Goal: Information Seeking & Learning: Compare options

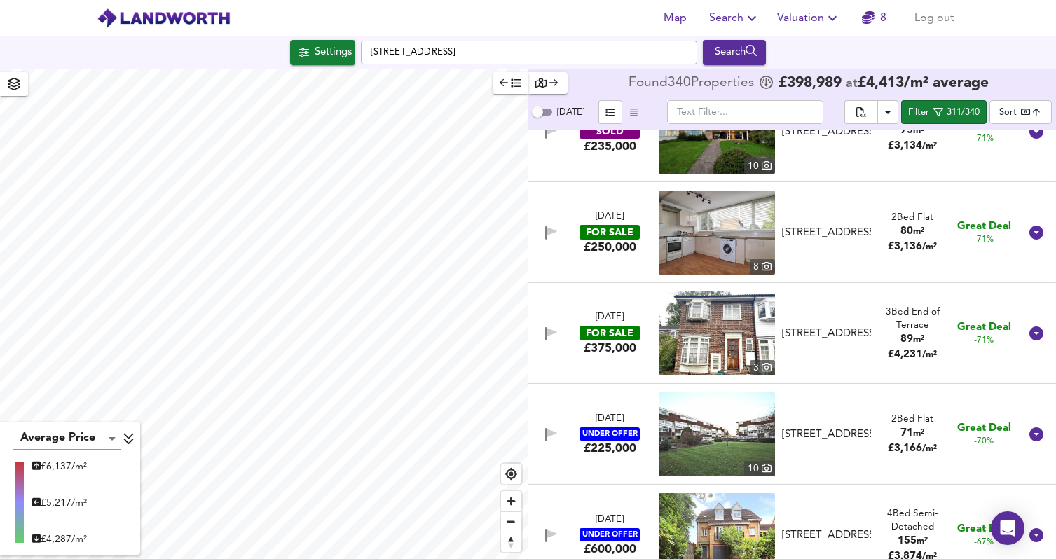
scroll to position [2897, 0]
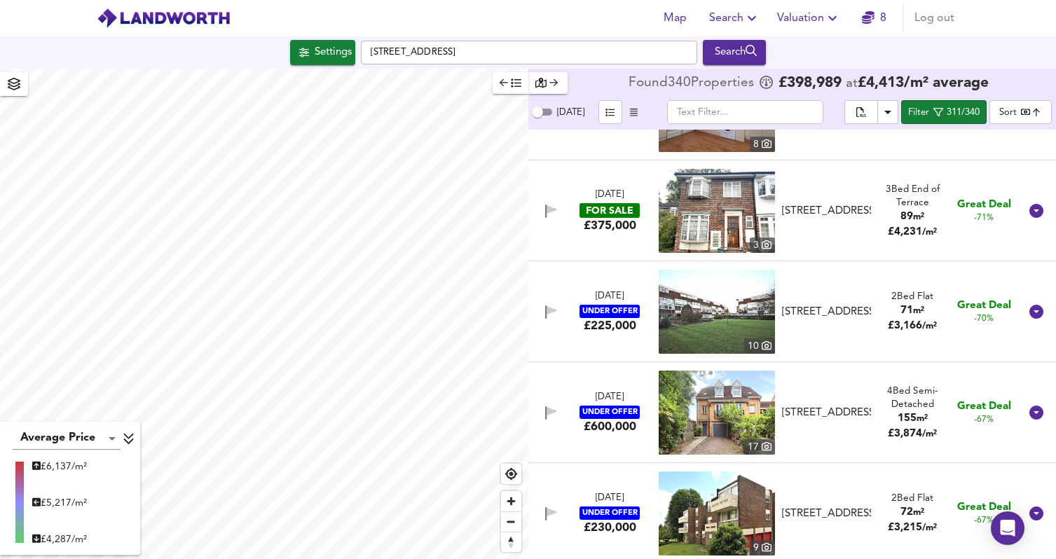
click at [598, 222] on div "£375,000" at bounding box center [610, 225] width 53 height 15
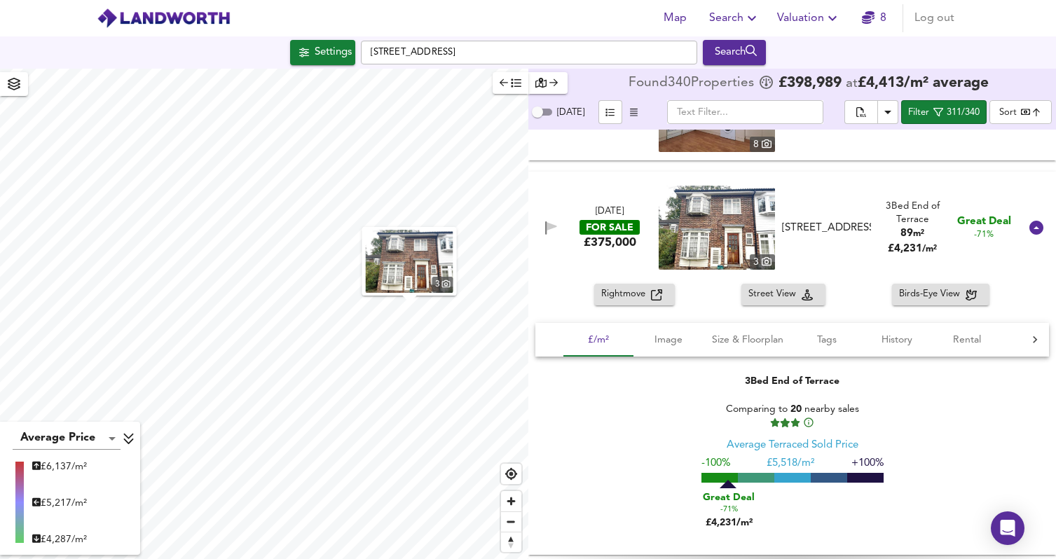
click at [656, 295] on icon "button" at bounding box center [656, 295] width 11 height 11
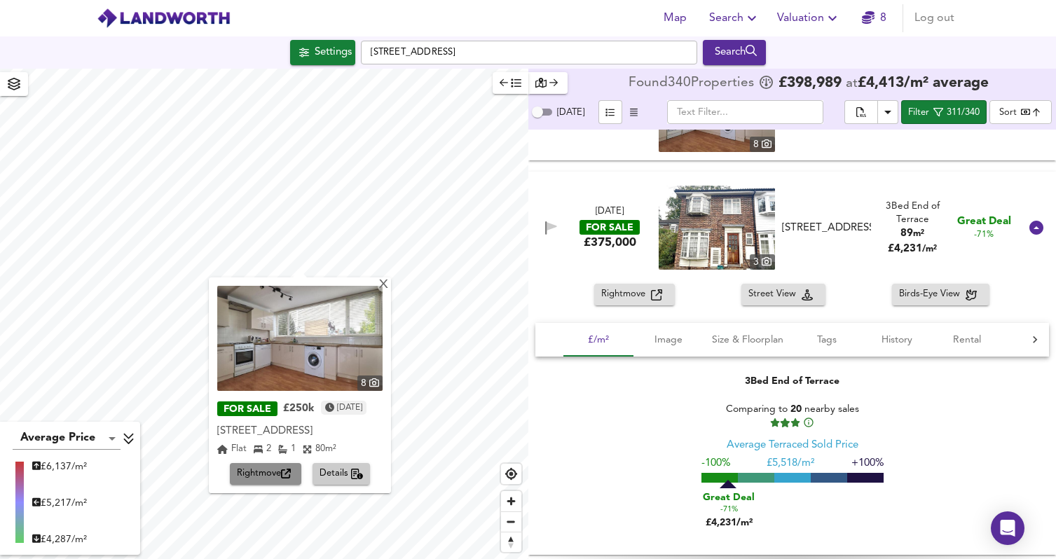
click at [255, 476] on span "Rightmove" at bounding box center [265, 474] width 57 height 16
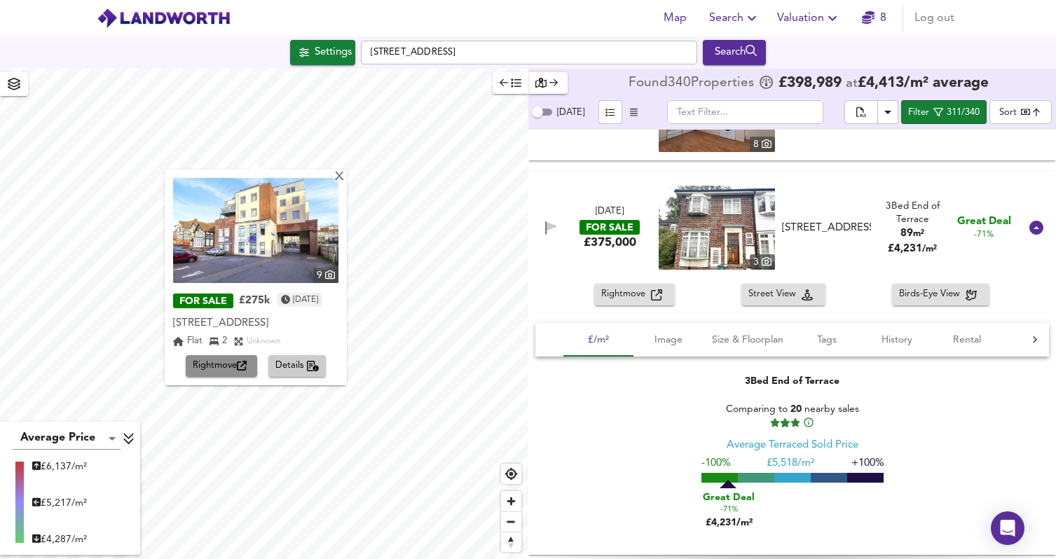
click at [232, 377] on button "Rightmove" at bounding box center [222, 366] width 72 height 22
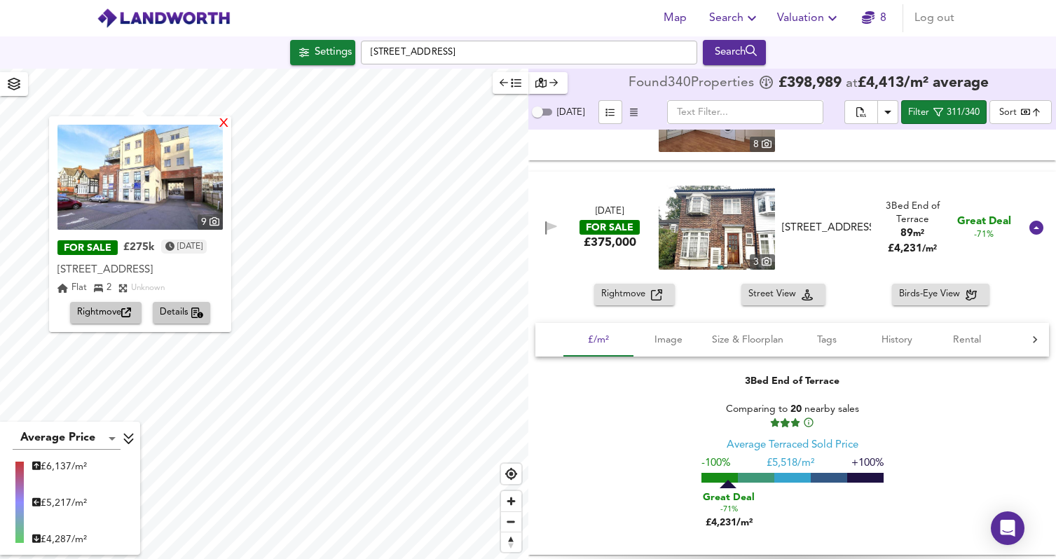
click at [230, 122] on div "X" at bounding box center [224, 124] width 12 height 13
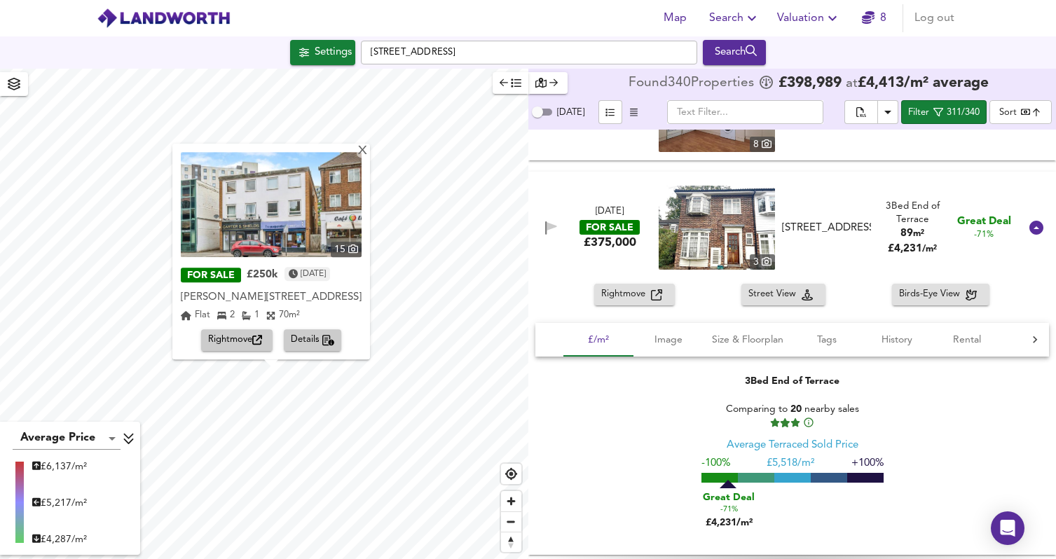
click at [310, 336] on span "Details" at bounding box center [313, 341] width 44 height 16
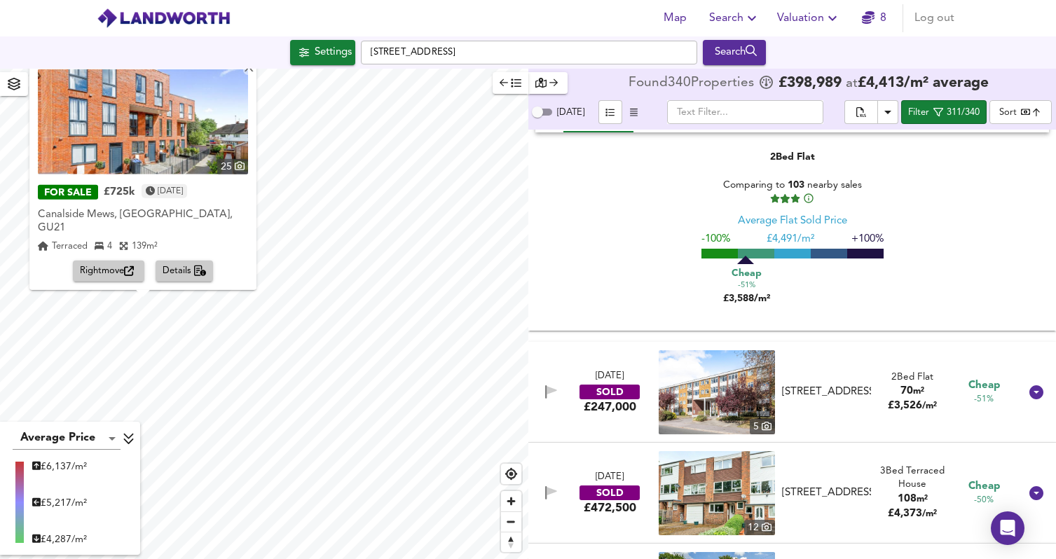
scroll to position [5546, 0]
click at [134, 271] on icon "button" at bounding box center [129, 271] width 10 height 10
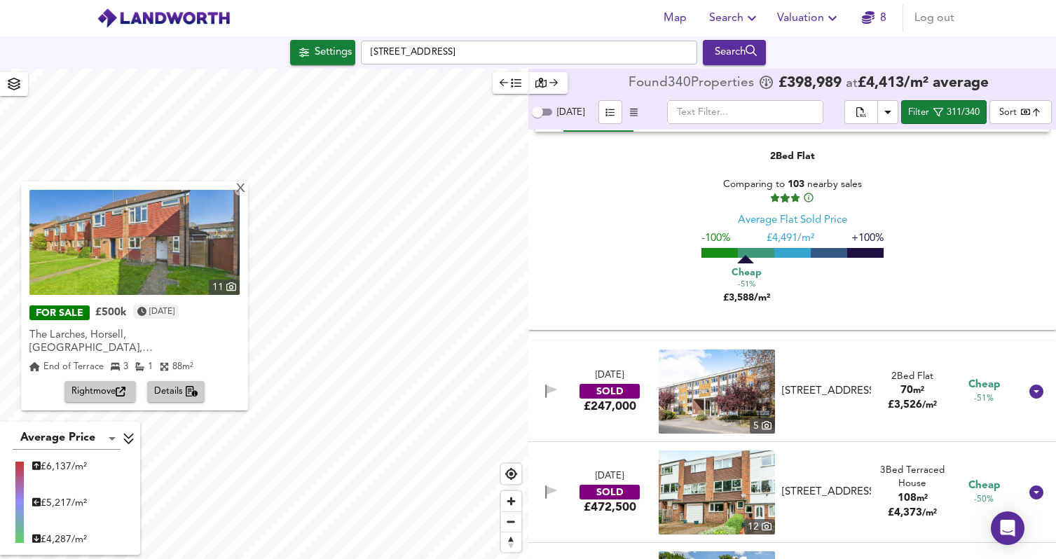
click at [757, 20] on icon "button" at bounding box center [752, 18] width 17 height 17
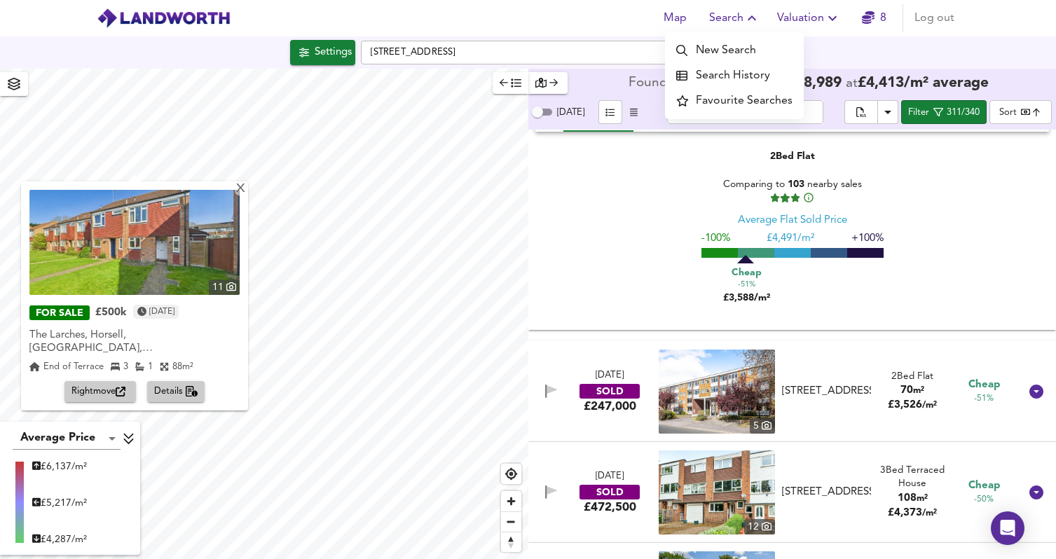
click at [715, 74] on li "Search History" at bounding box center [734, 75] width 139 height 25
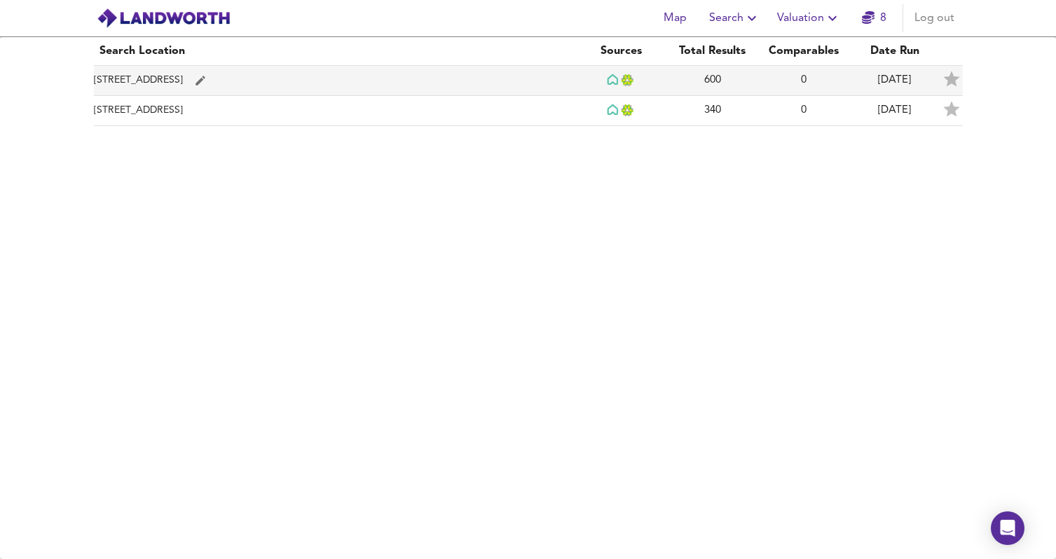
click at [229, 79] on td "[STREET_ADDRESS]" at bounding box center [335, 81] width 482 height 30
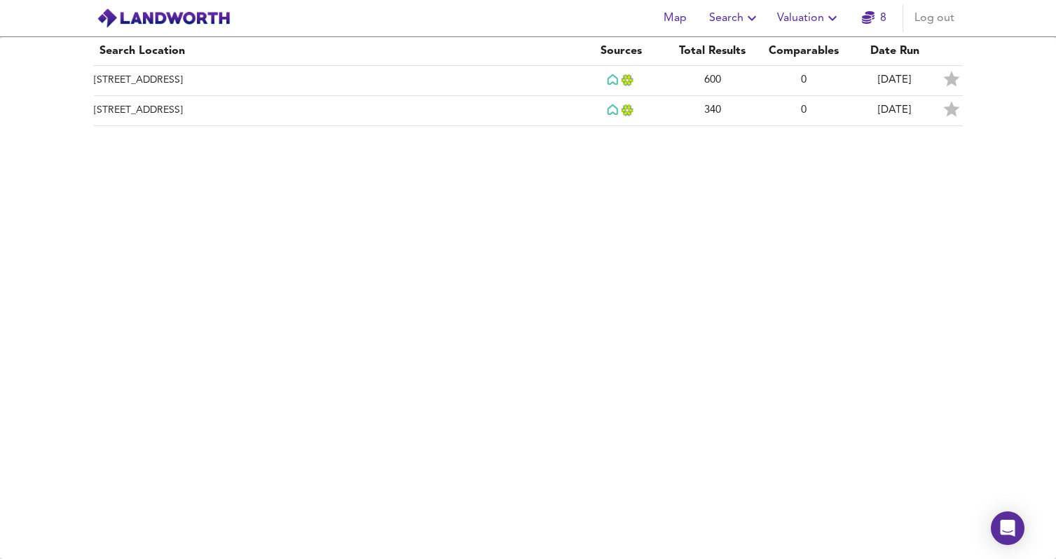
click at [723, 12] on span "Search" at bounding box center [734, 18] width 51 height 20
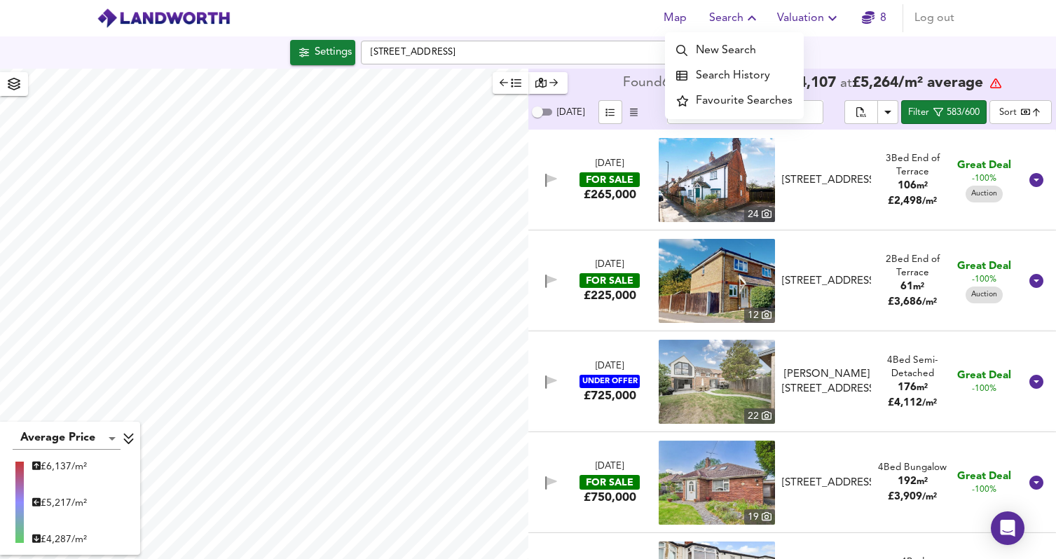
click at [639, 313] on div "[DATE] FOR SALE £225,000 12 [STREET_ADDRESS] [STREET_ADDRESS] 2 Bed End of Terr…" at bounding box center [775, 281] width 489 height 84
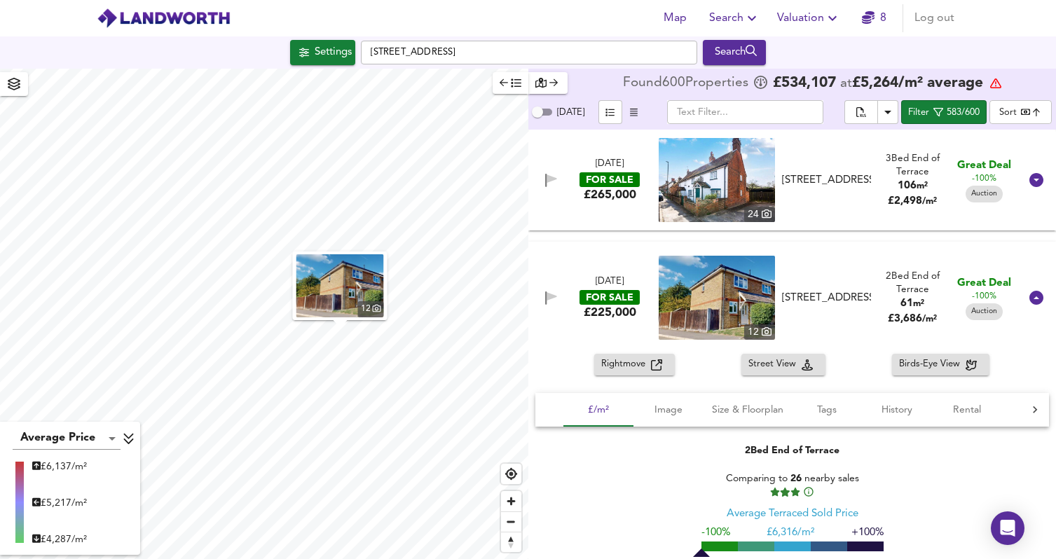
click at [849, 214] on div "[DATE] FOR SALE £265,000 [STREET_ADDRESS][GEOGRAPHIC_DATA], Woking 3 Bed End of…" at bounding box center [775, 180] width 489 height 84
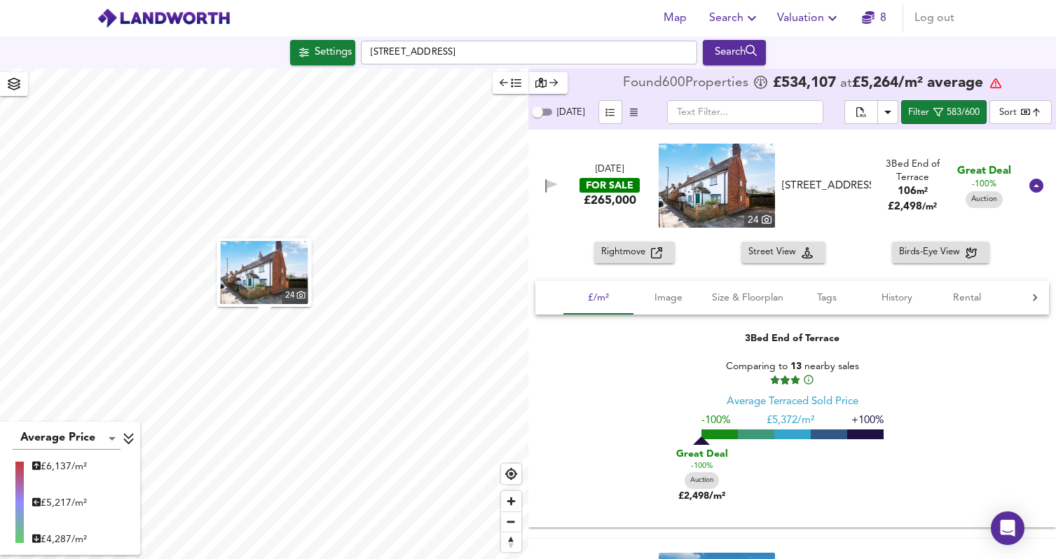
click at [655, 259] on div "Rightmove" at bounding box center [634, 253] width 67 height 16
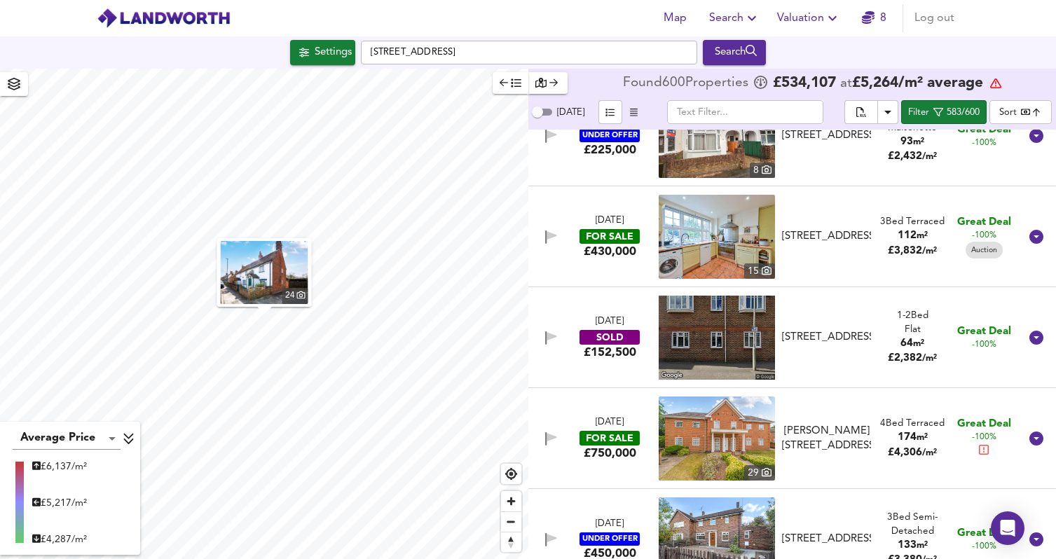
scroll to position [1067, 0]
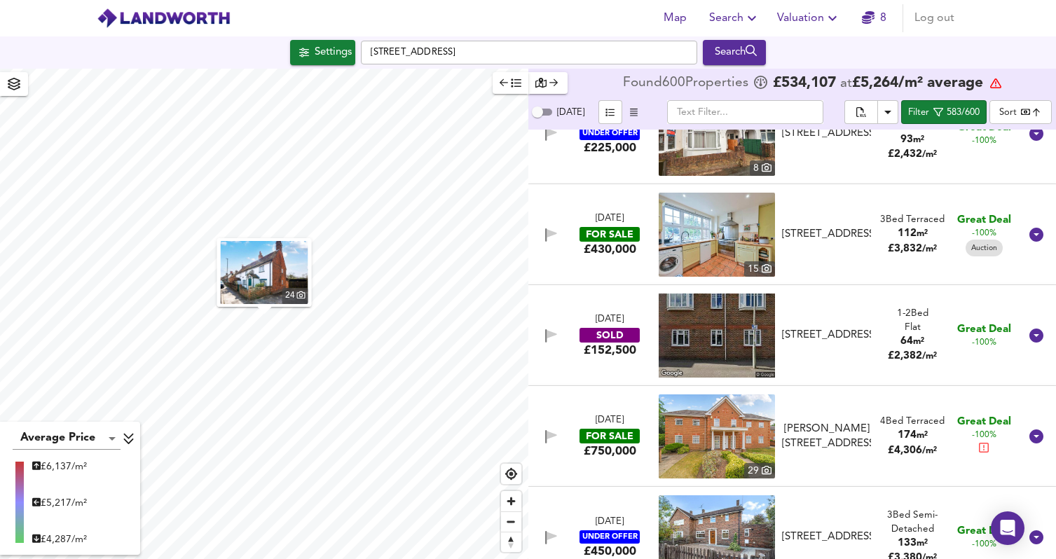
click at [611, 268] on div "[DATE] FOR SALE £430,000 [STREET_ADDRESS] 3 Bed Terraced 112 m² £ 3,832 / m² Gr…" at bounding box center [775, 235] width 489 height 84
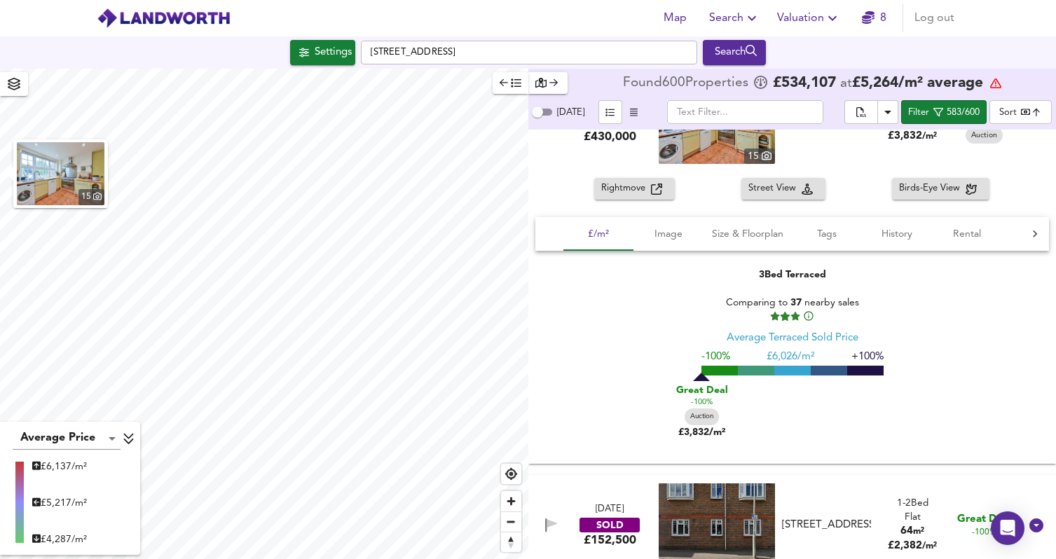
scroll to position [1102, 0]
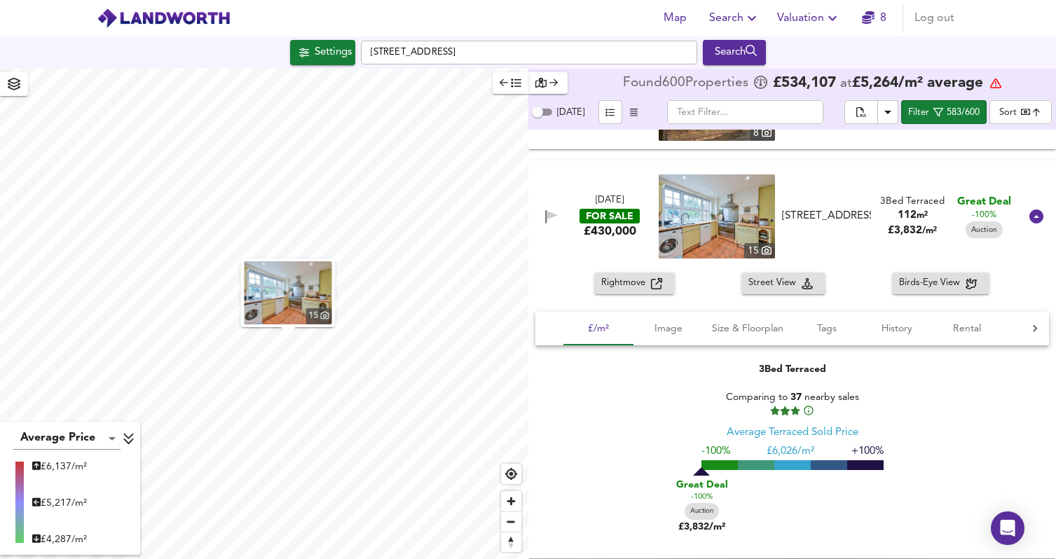
click at [637, 283] on span "Rightmove" at bounding box center [626, 283] width 50 height 16
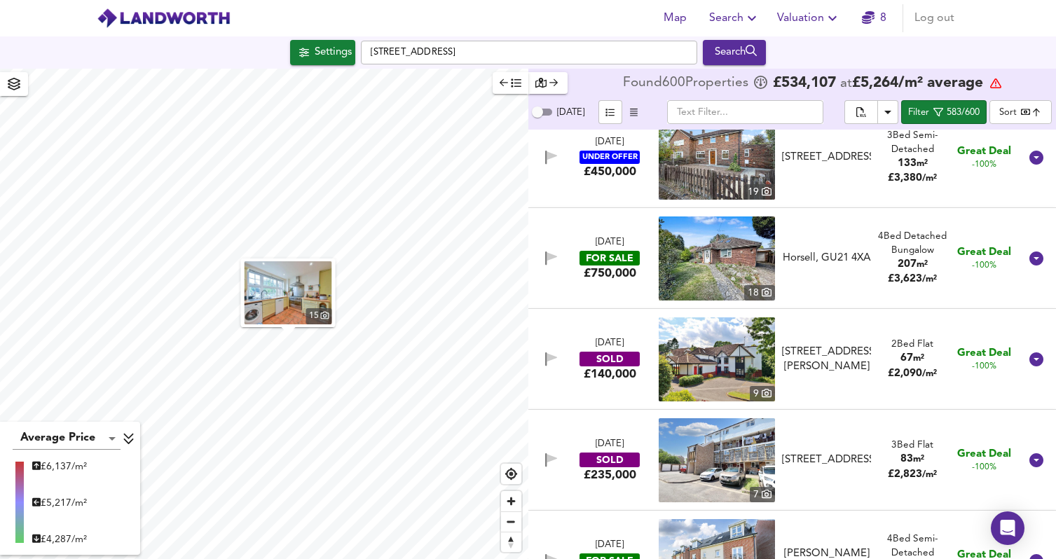
scroll to position [1904, 0]
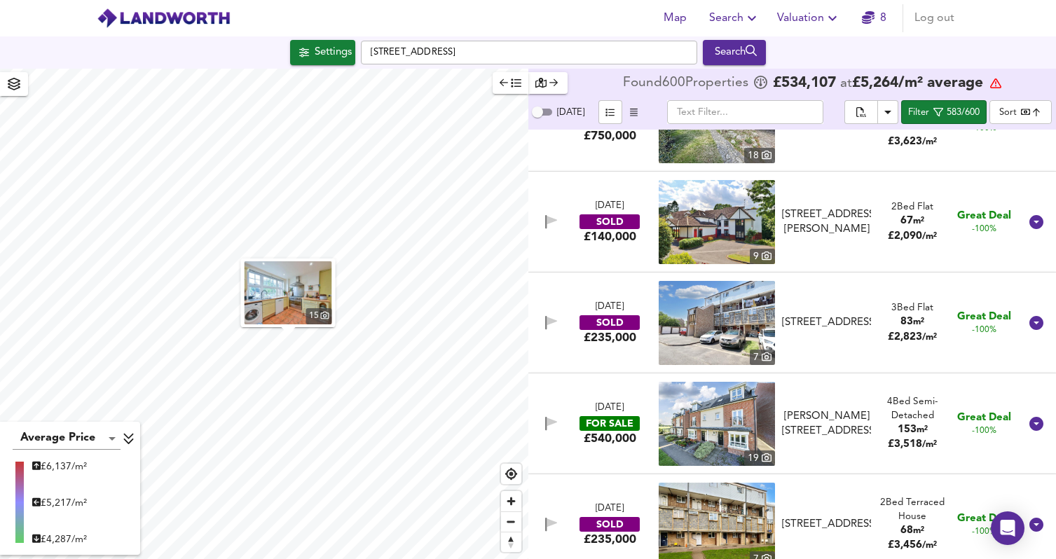
click at [584, 433] on div "£540,000" at bounding box center [610, 438] width 53 height 15
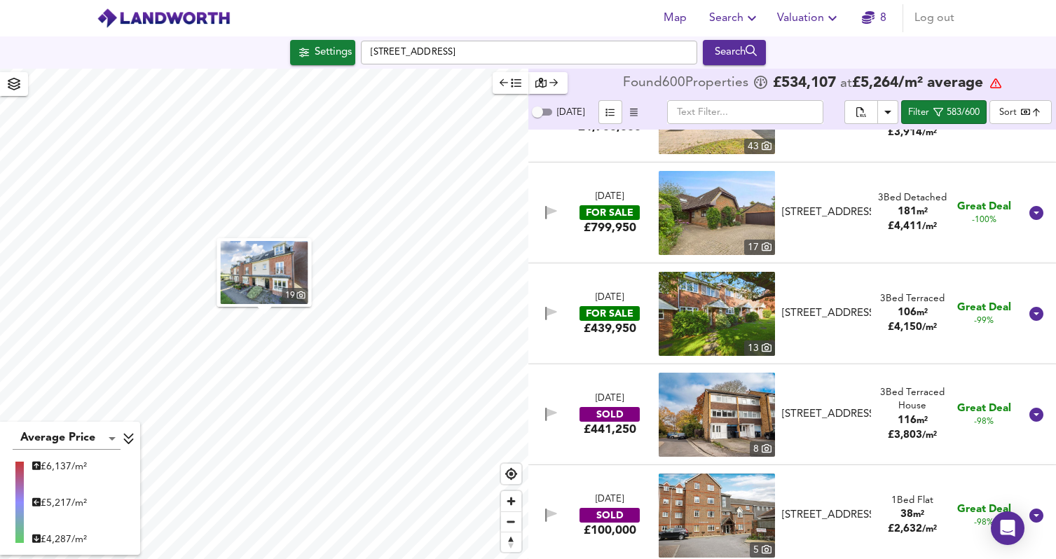
scroll to position [2927, 0]
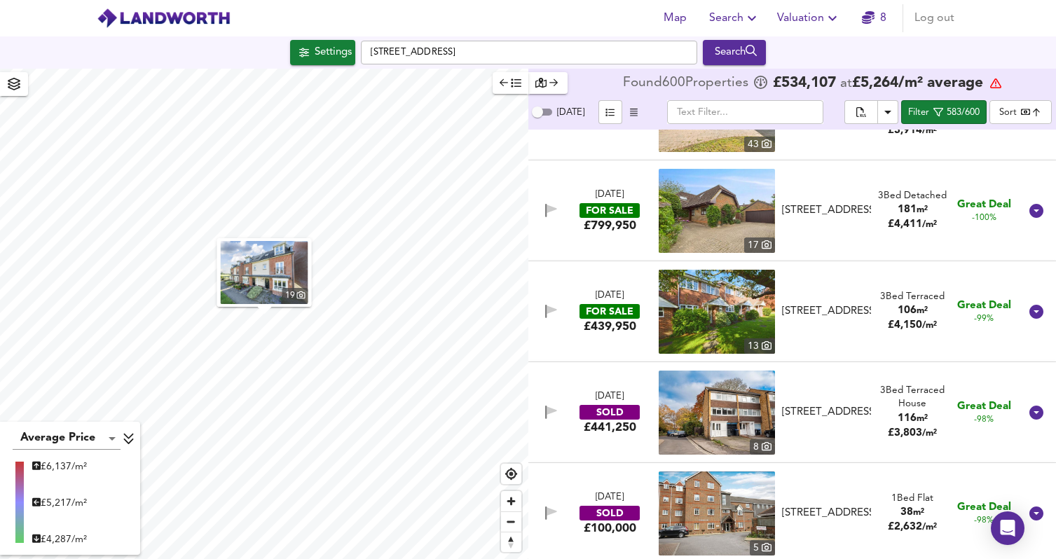
click at [611, 331] on div "£439,950" at bounding box center [610, 326] width 53 height 15
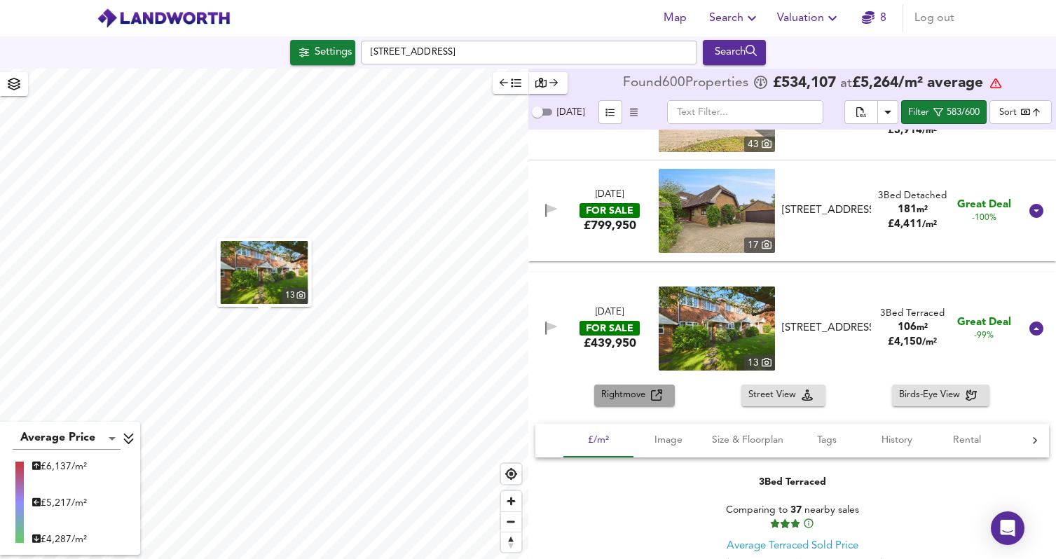
click at [611, 400] on span "Rightmove" at bounding box center [626, 396] width 50 height 16
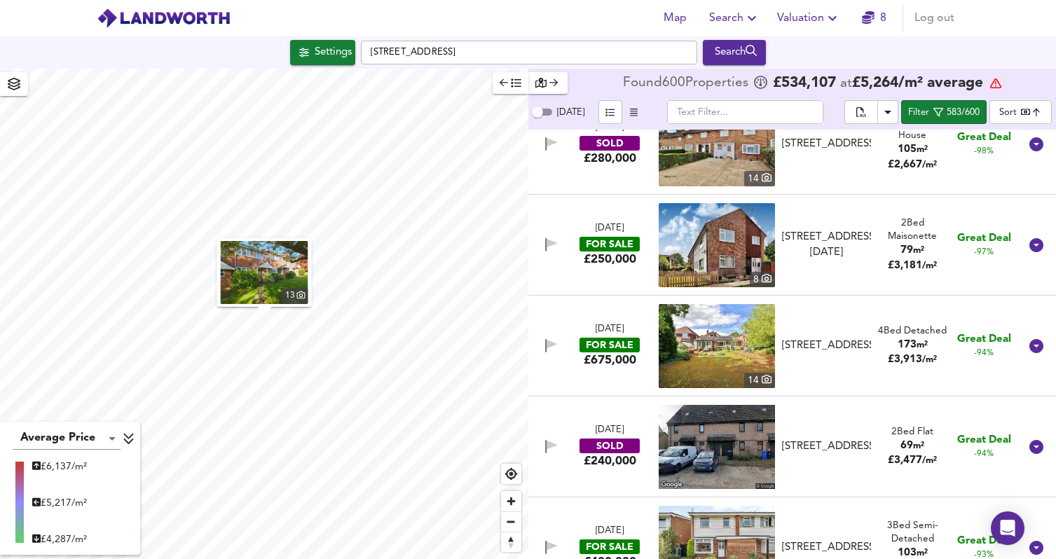
scroll to position [3704, 0]
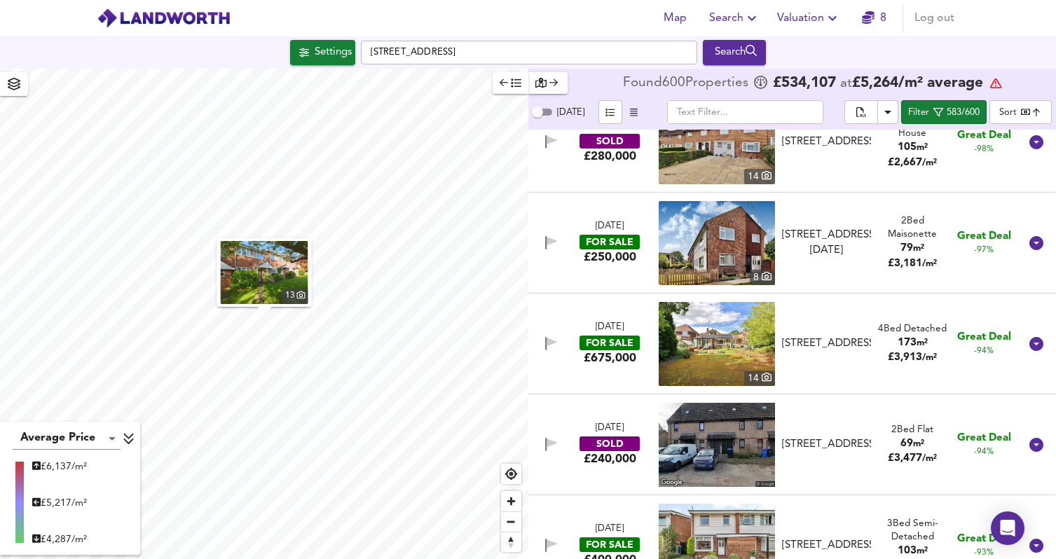
click at [609, 240] on div "FOR SALE" at bounding box center [610, 242] width 60 height 15
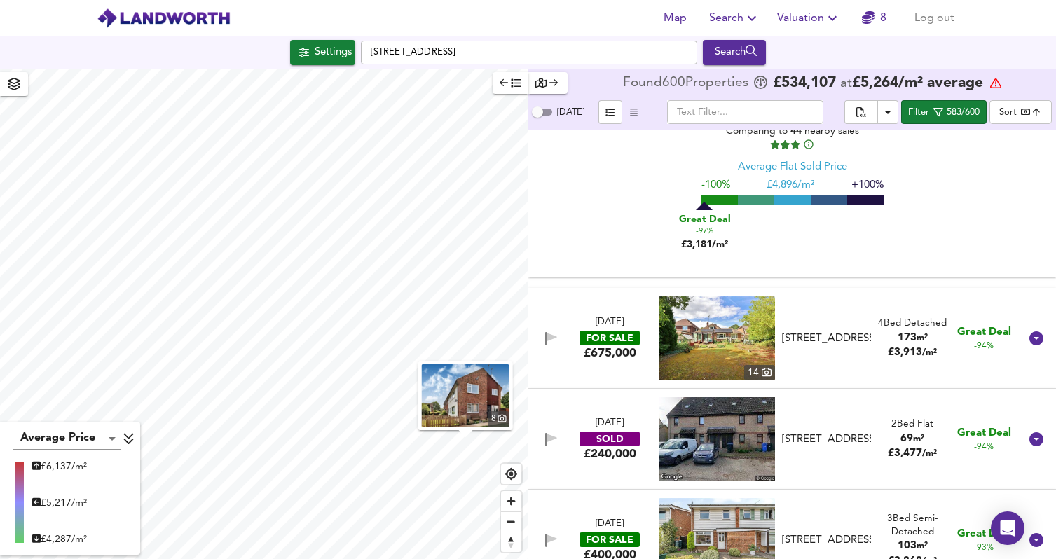
scroll to position [3923, 0]
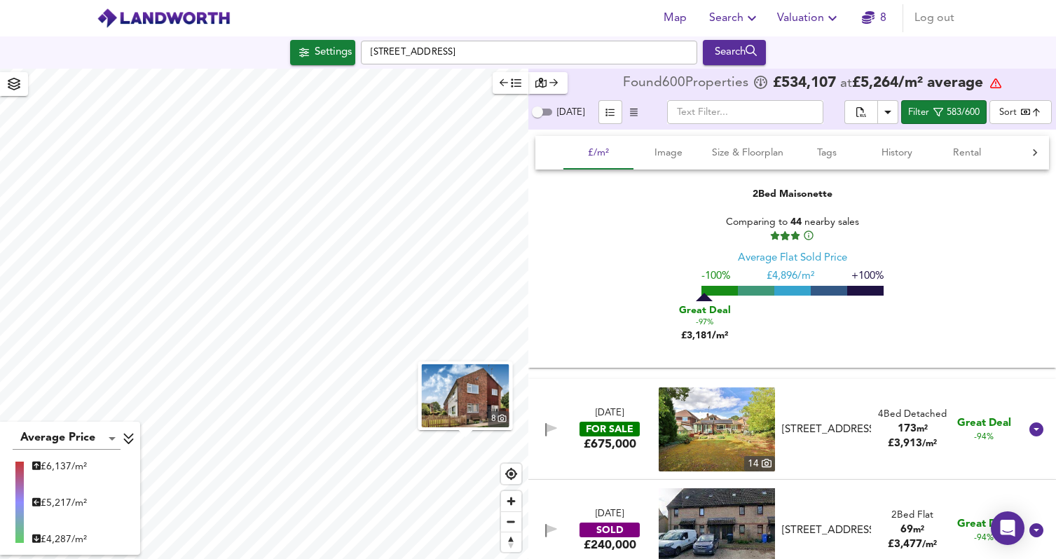
click at [615, 433] on div "FOR SALE" at bounding box center [610, 429] width 60 height 15
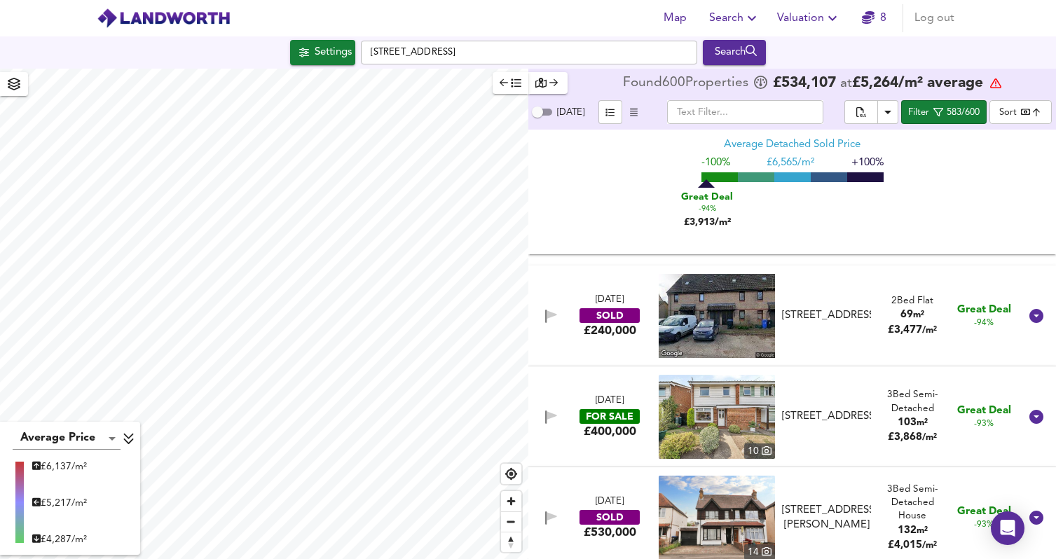
scroll to position [4442, 0]
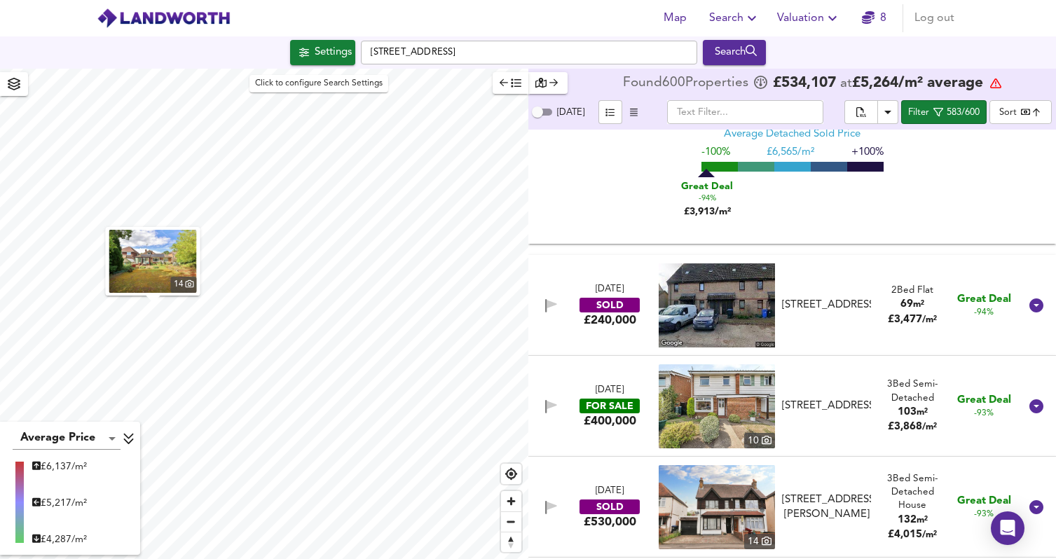
click at [320, 48] on div "Settings" at bounding box center [333, 52] width 37 height 18
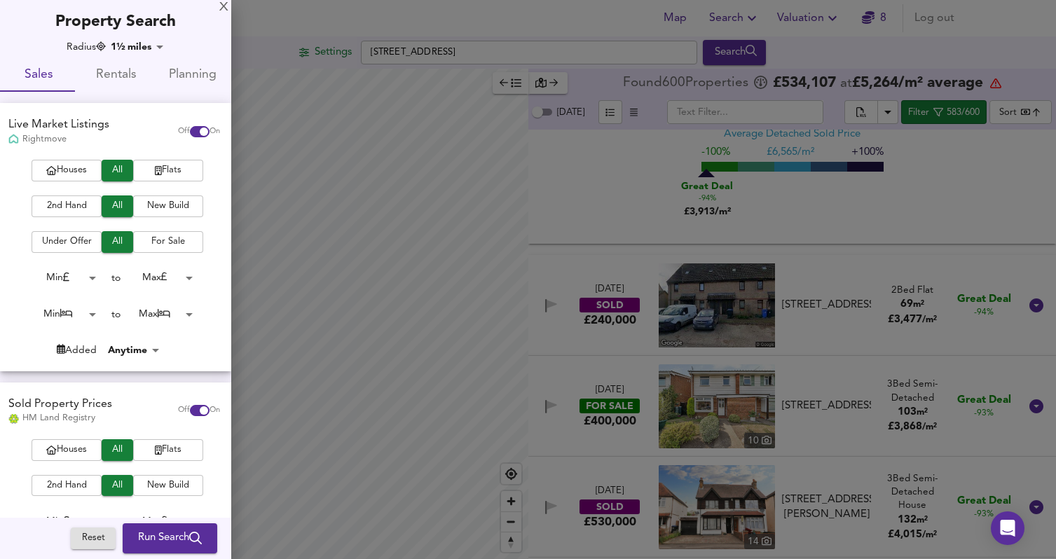
click at [151, 48] on body "Map Search Valuation 8 Log out Settings [GEOGRAPHIC_DATA] Search 14 Average Pri…" at bounding box center [528, 279] width 1056 height 559
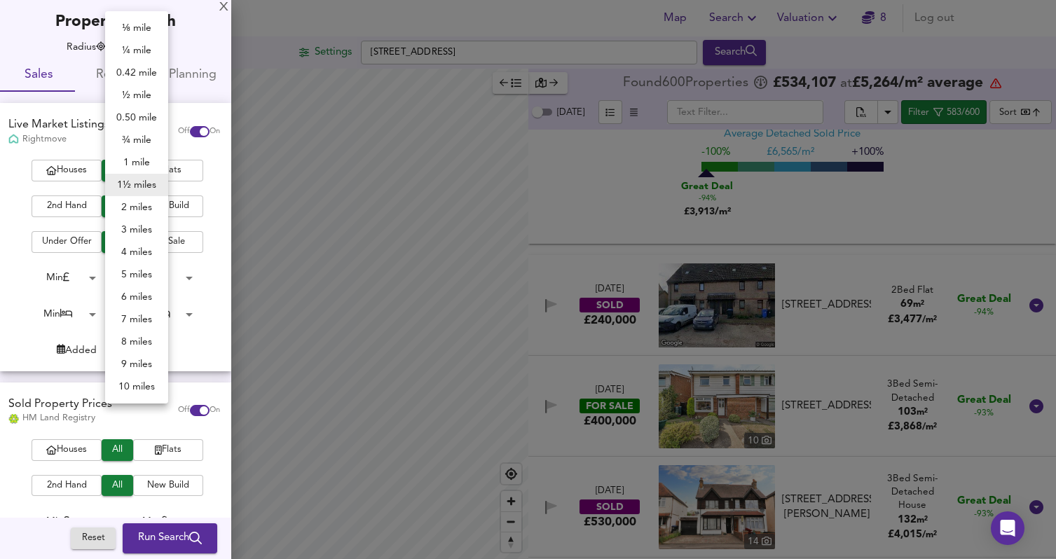
click at [144, 152] on li "1 mile" at bounding box center [136, 162] width 63 height 22
type input "1609"
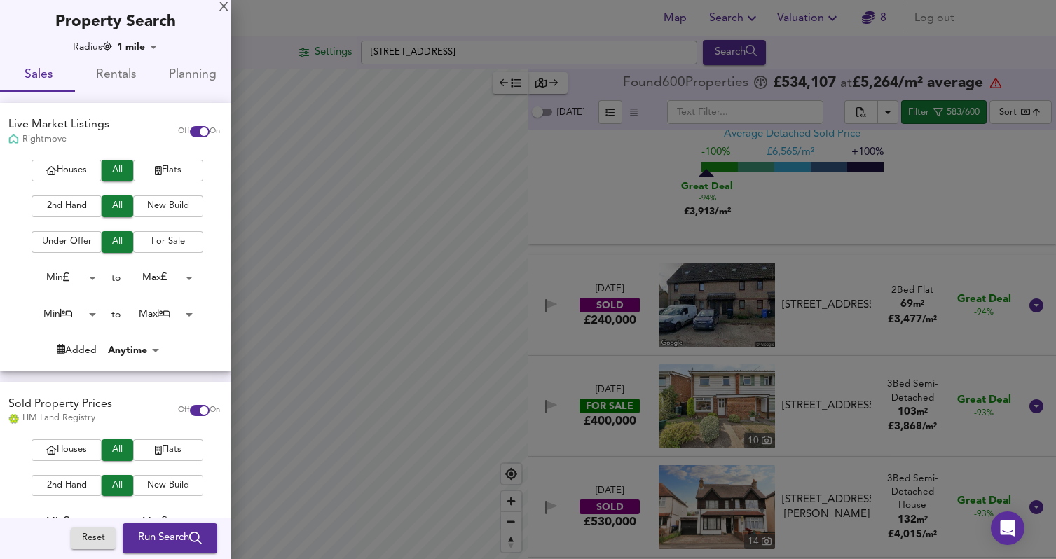
drag, startPoint x: 395, startPoint y: 363, endPoint x: 359, endPoint y: 489, distance: 130.5
click at [620, 416] on div at bounding box center [528, 279] width 1056 height 559
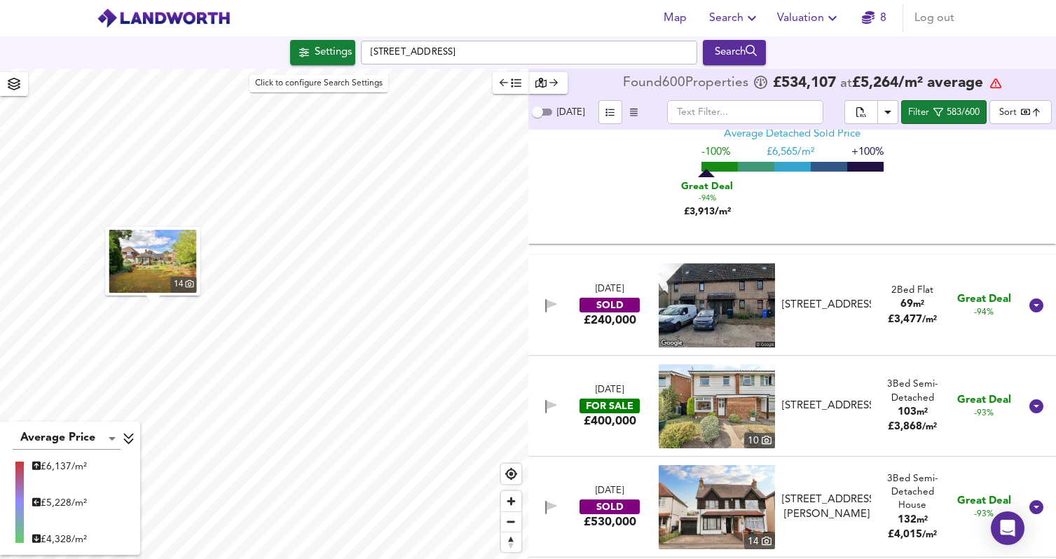
click at [318, 60] on div "Settings" at bounding box center [333, 52] width 37 height 18
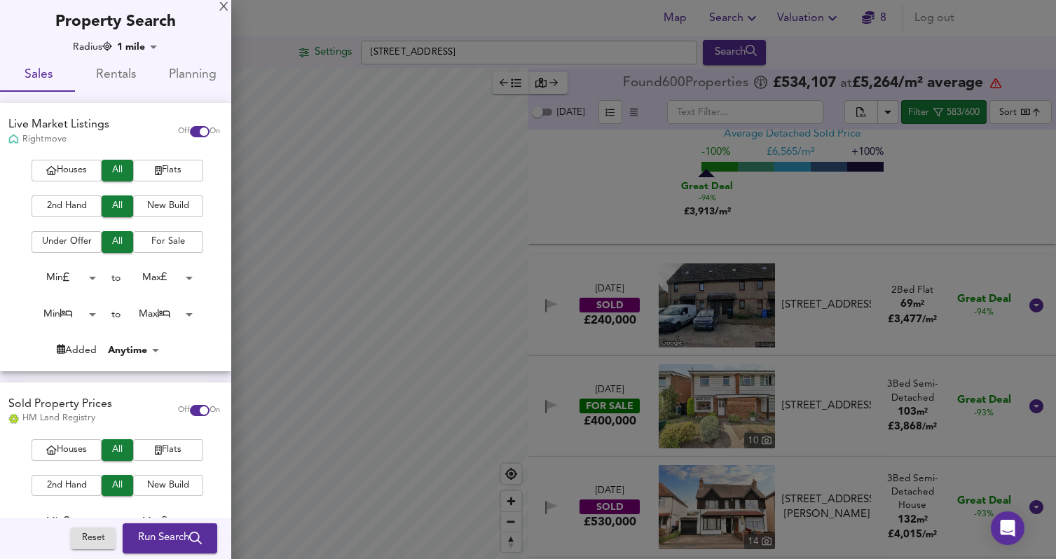
click at [139, 536] on span "Run Search" at bounding box center [170, 539] width 64 height 18
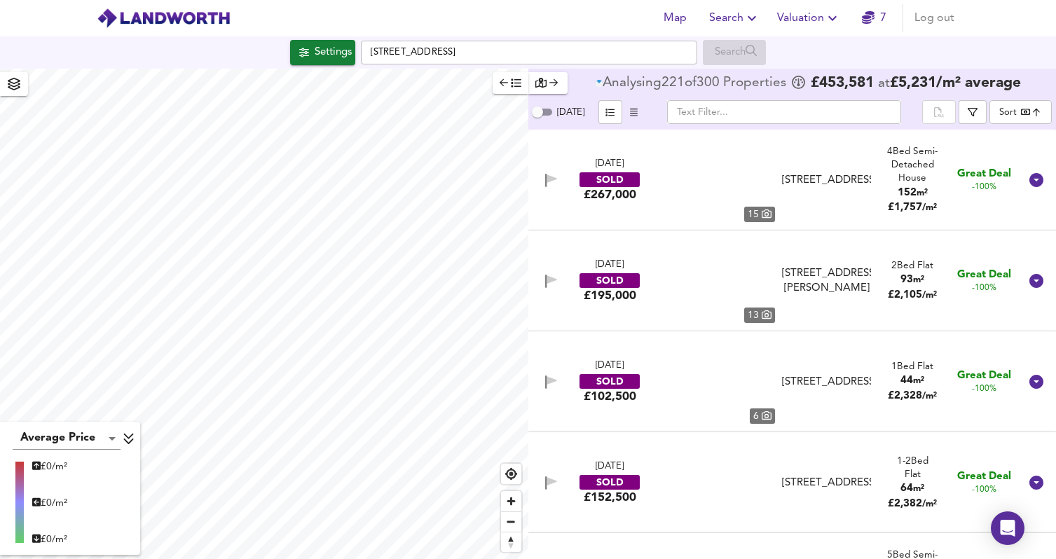
type input "bestdeal"
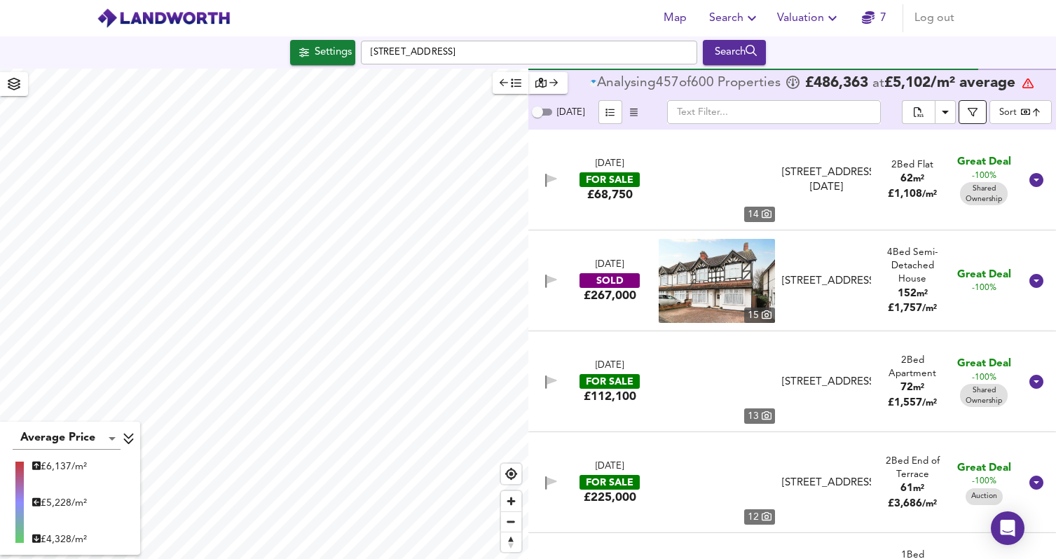
click at [979, 111] on span "button" at bounding box center [973, 112] width 14 height 10
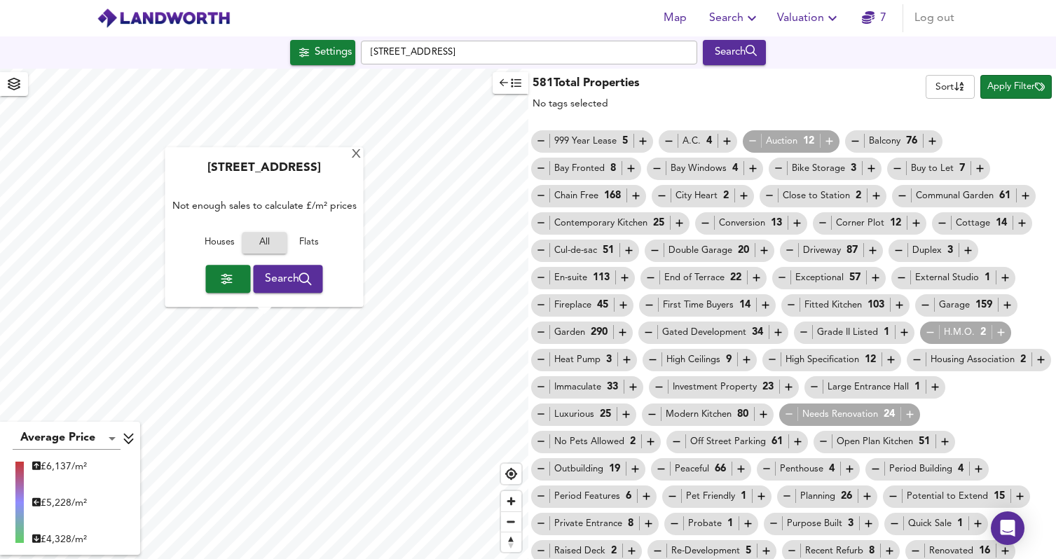
checkbox input "false"
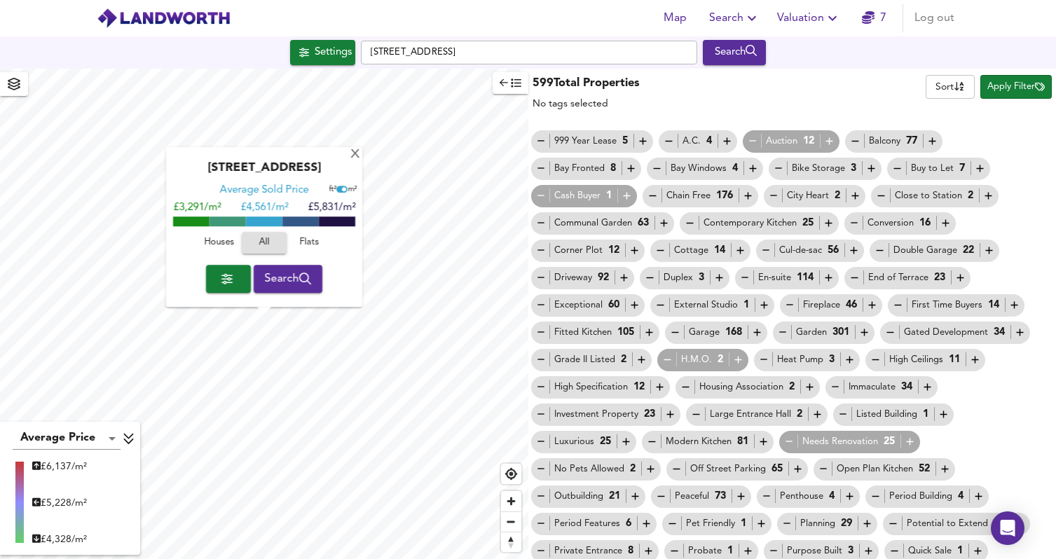
scroll to position [196, 0]
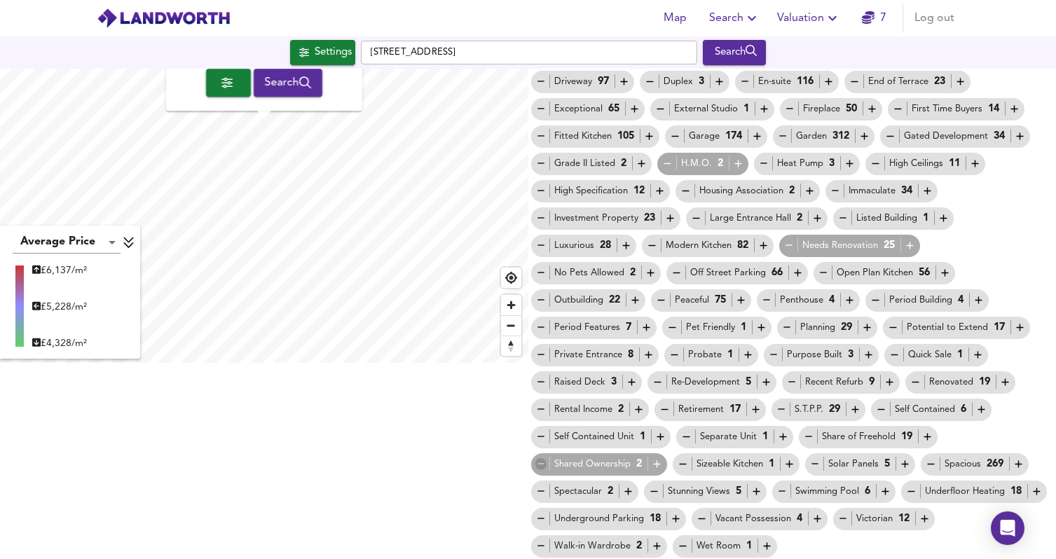
click at [540, 465] on icon "button" at bounding box center [542, 464] width 12 height 12
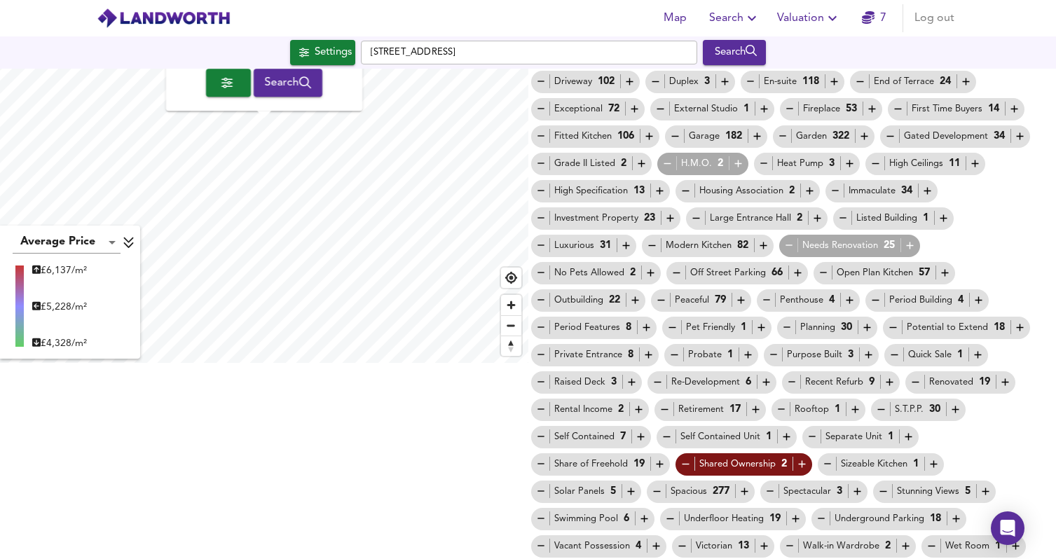
click at [662, 412] on icon "button" at bounding box center [665, 410] width 12 height 12
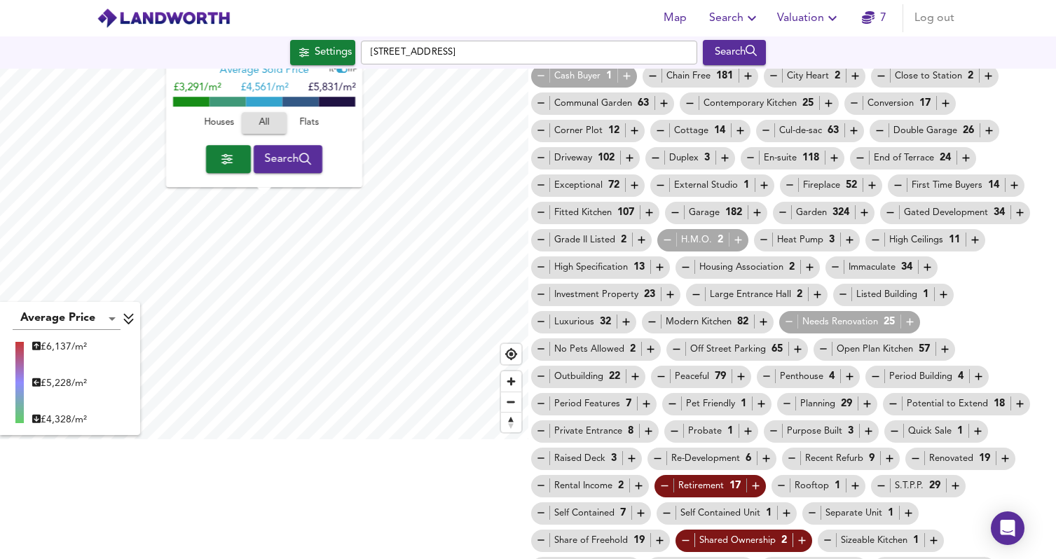
scroll to position [0, 0]
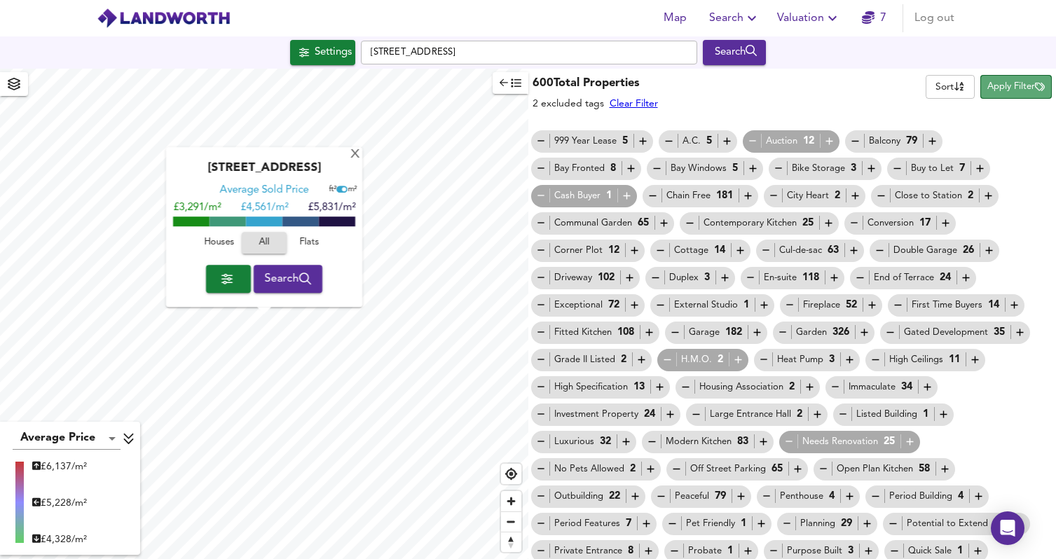
click at [1016, 94] on span "Apply Filter" at bounding box center [1016, 87] width 57 height 16
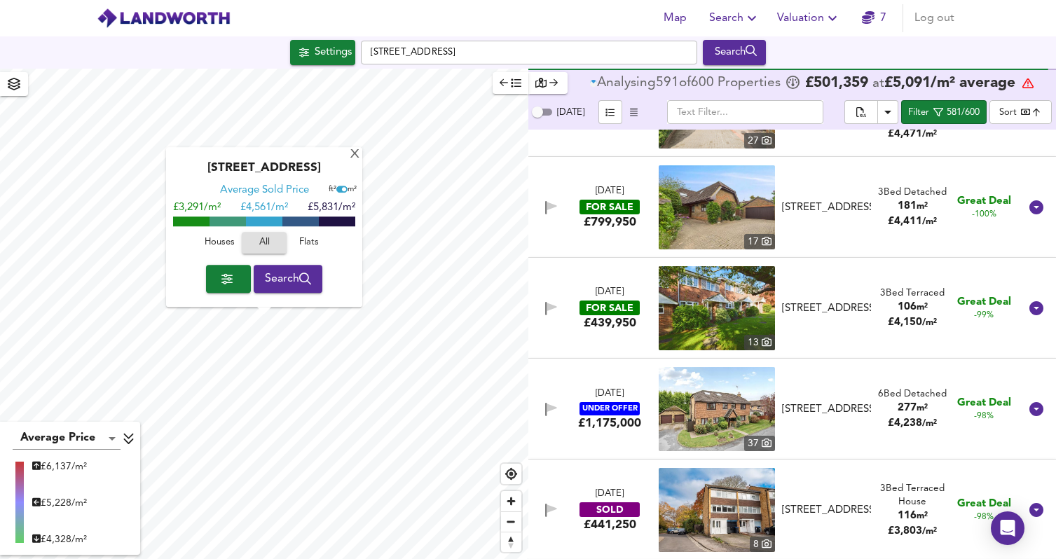
scroll to position [1087, 0]
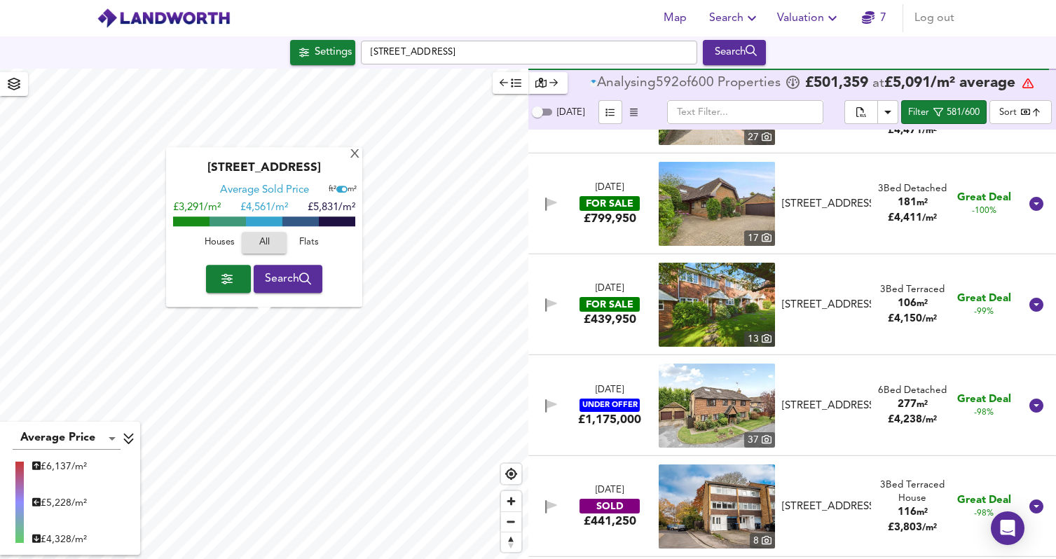
click at [888, 317] on span "£ 4,150 / m²" at bounding box center [912, 319] width 49 height 11
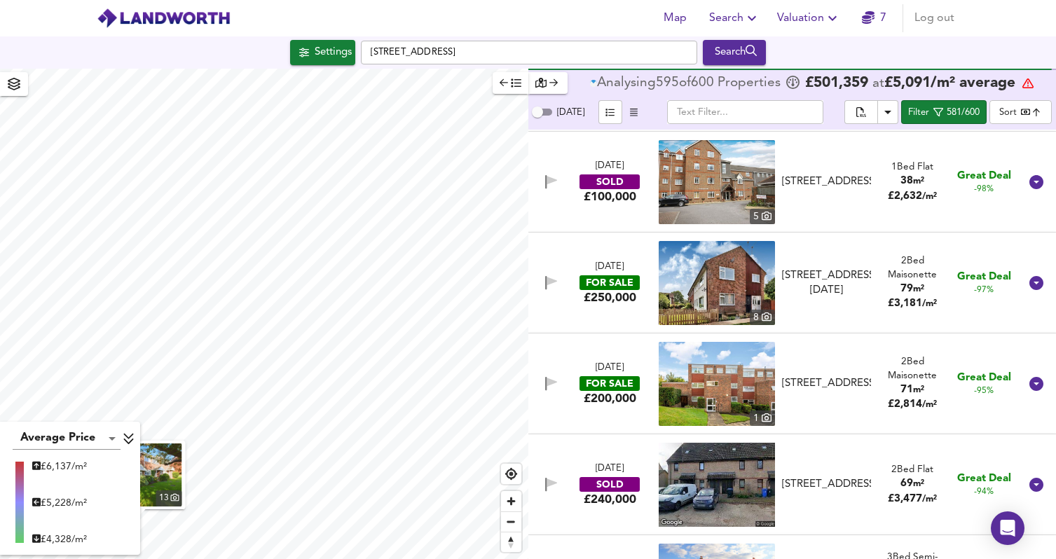
scroll to position [1985, 0]
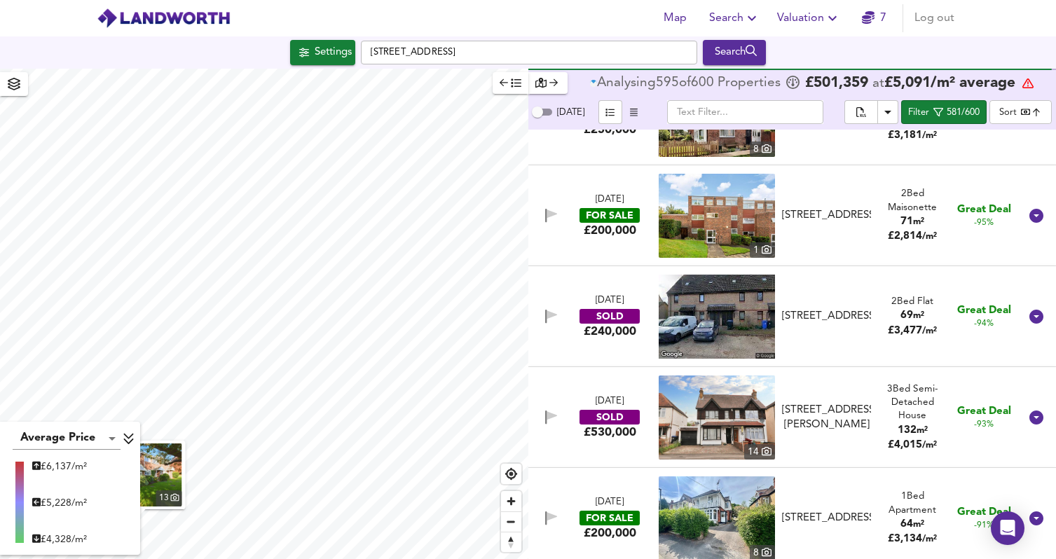
click at [877, 234] on div "£ 2,814 / m²" at bounding box center [913, 236] width 72 height 15
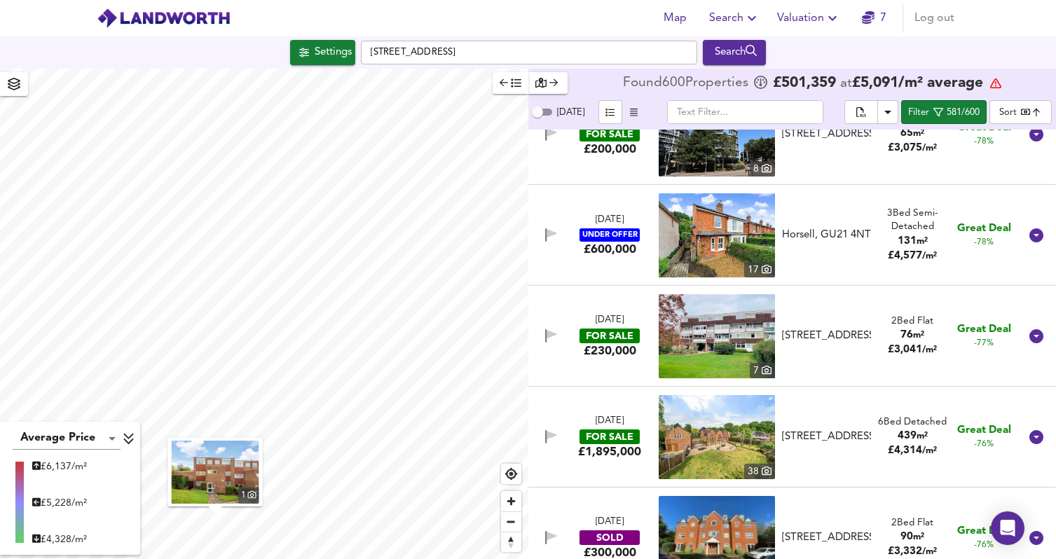
scroll to position [3786, 0]
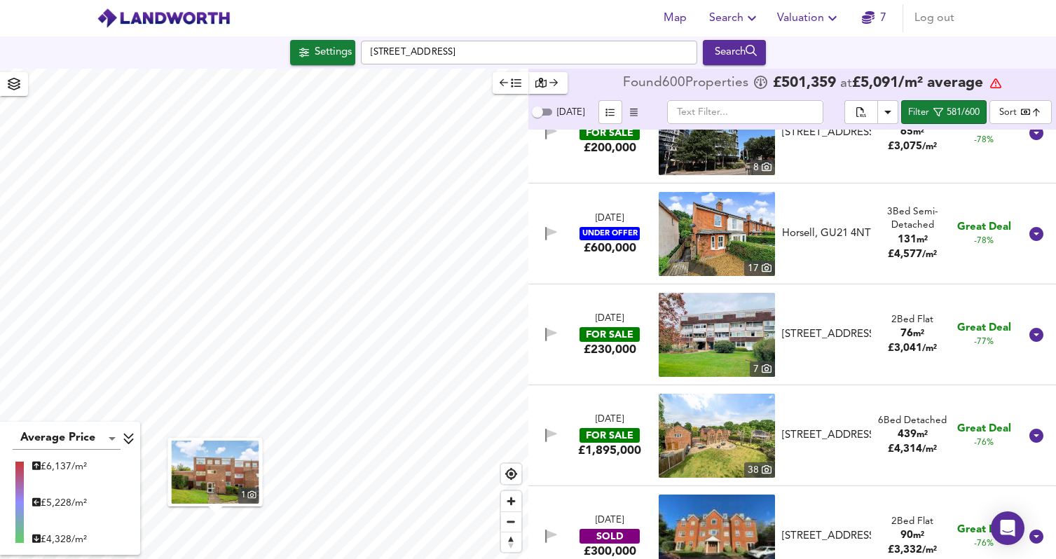
click at [857, 327] on div "[STREET_ADDRESS]" at bounding box center [826, 334] width 89 height 15
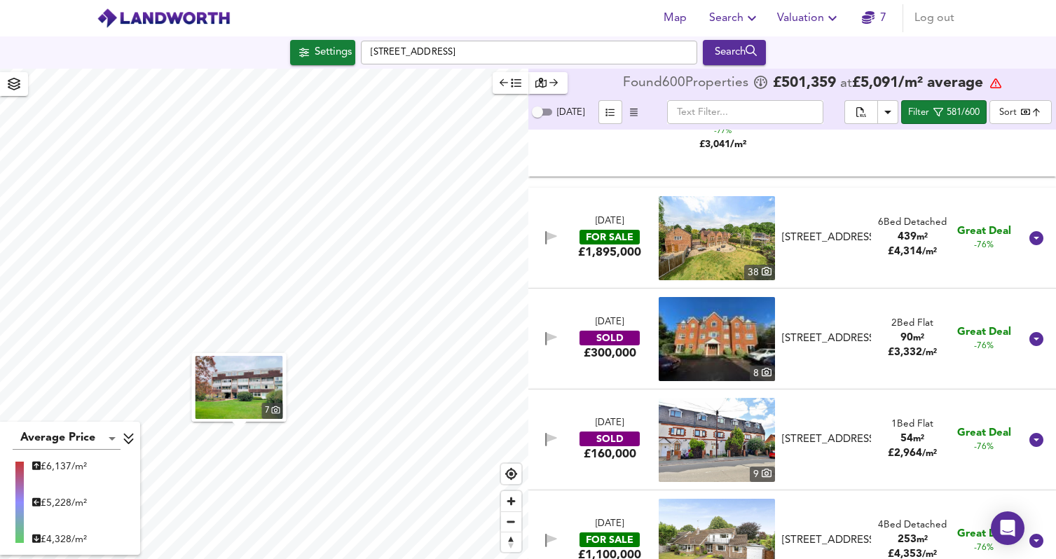
scroll to position [4250, 0]
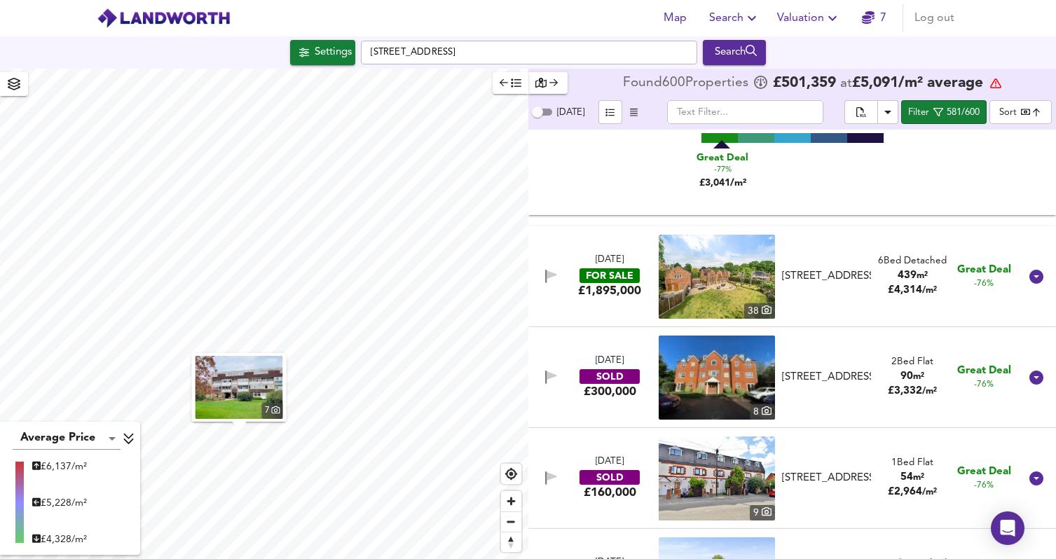
click at [853, 273] on div "[STREET_ADDRESS]" at bounding box center [826, 276] width 89 height 15
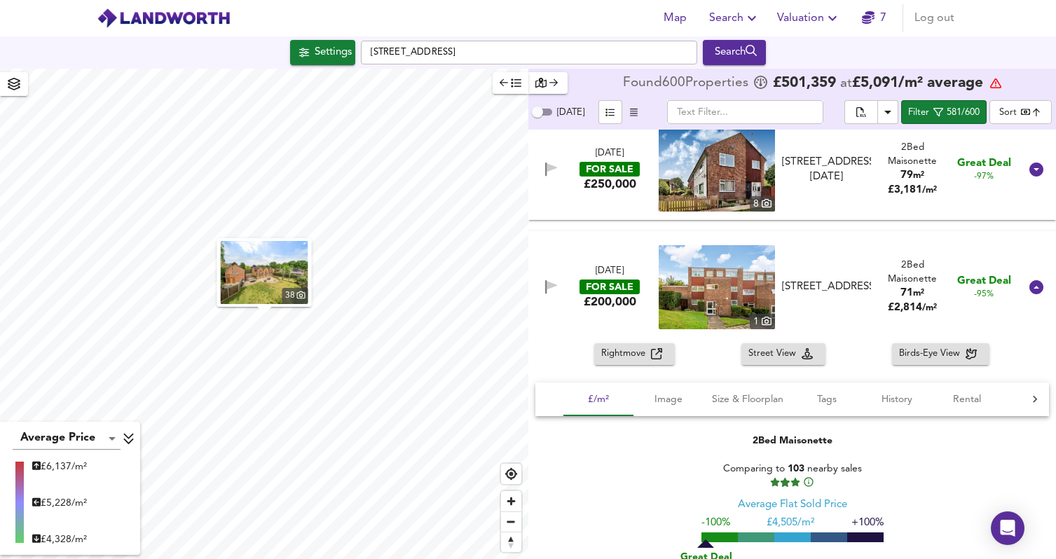
scroll to position [1906, 0]
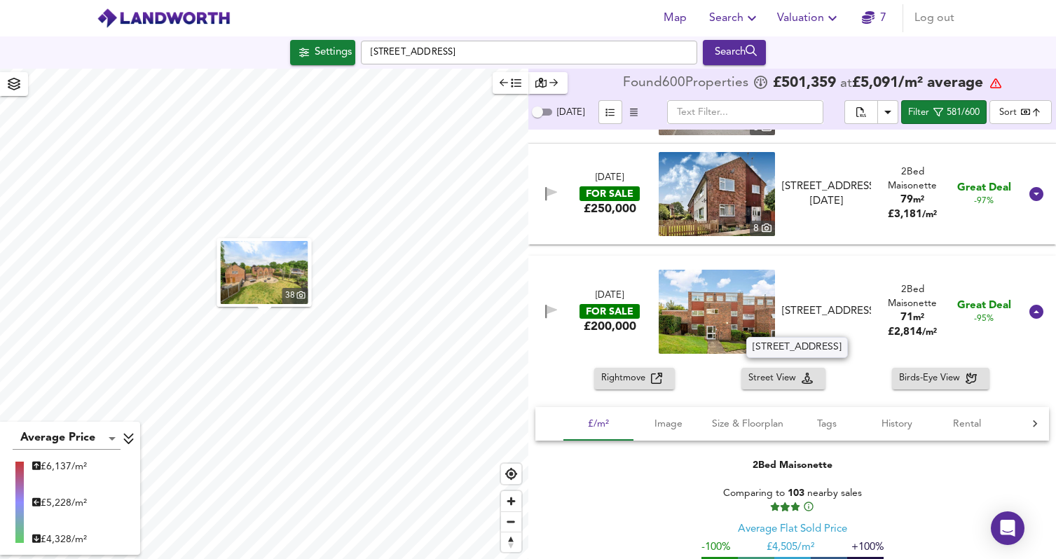
click at [866, 311] on div "[STREET_ADDRESS]" at bounding box center [826, 311] width 89 height 15
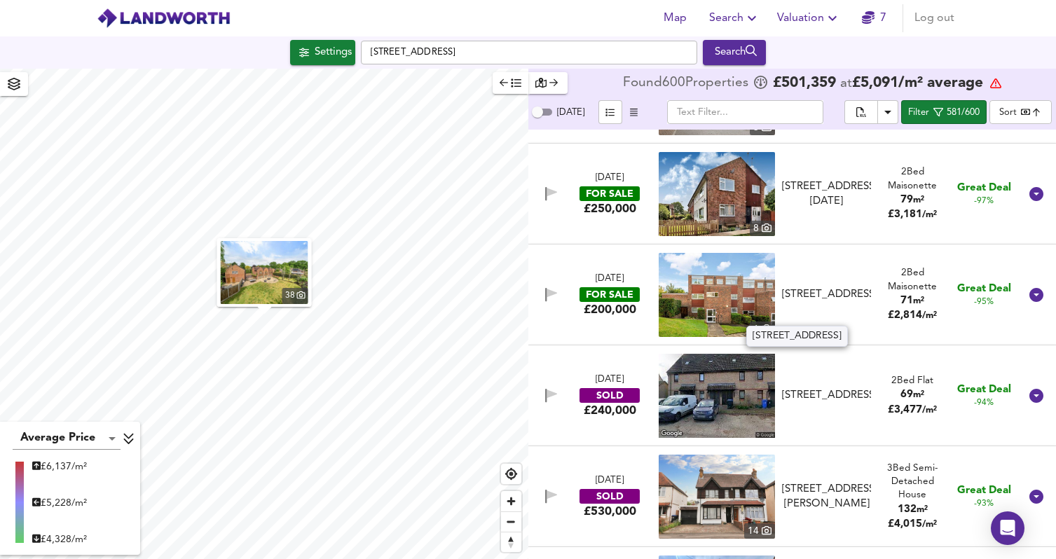
click at [835, 297] on div "[STREET_ADDRESS]" at bounding box center [826, 294] width 89 height 15
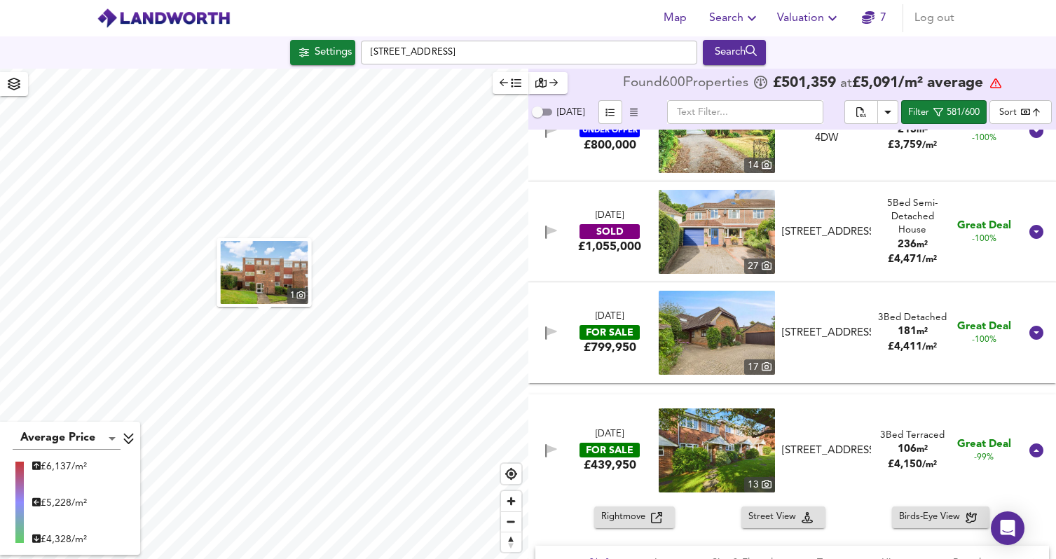
scroll to position [957, 0]
click at [814, 341] on div "[STREET_ADDRESS]" at bounding box center [826, 334] width 89 height 15
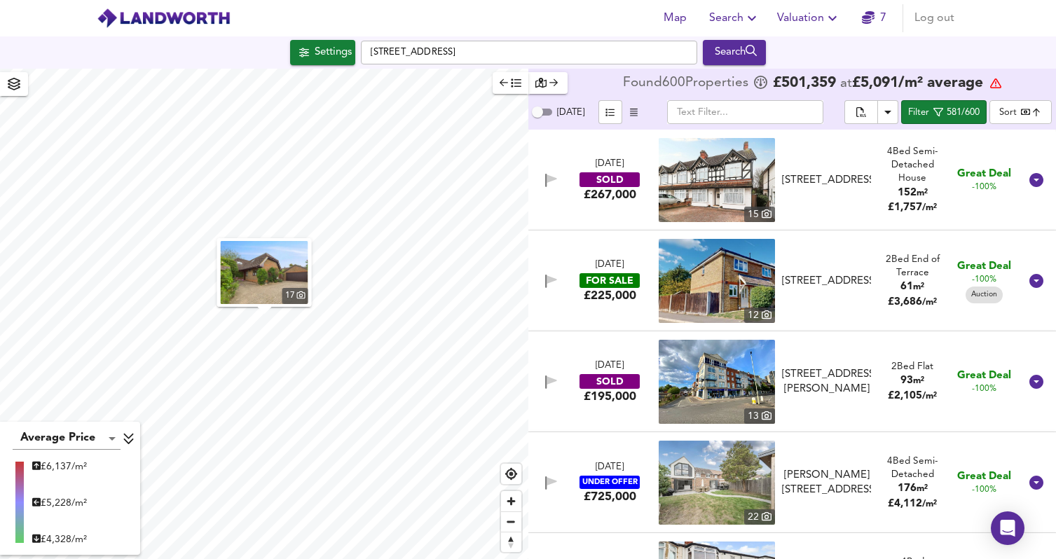
scroll to position [1, 0]
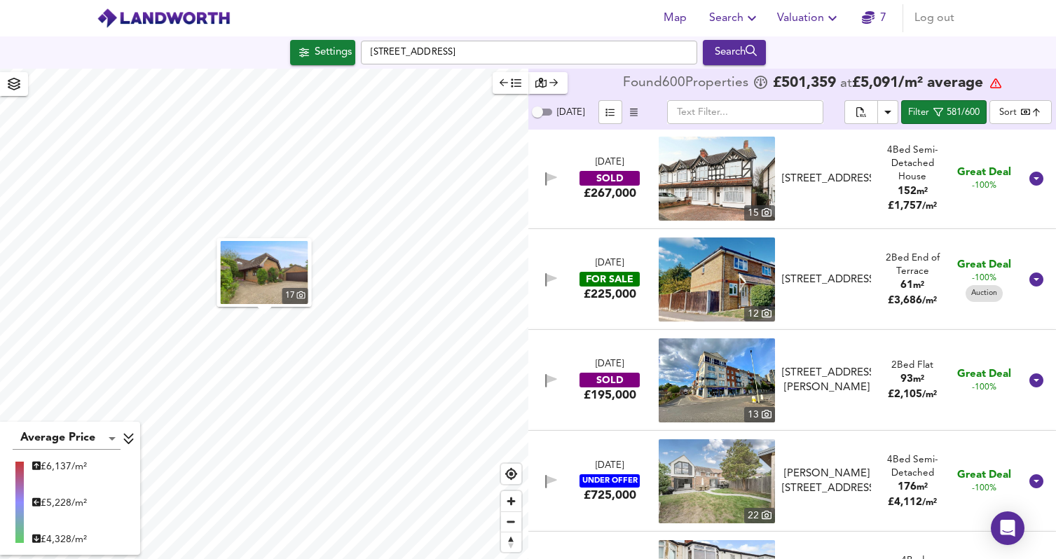
click at [824, 287] on div "[STREET_ADDRESS]" at bounding box center [826, 280] width 89 height 15
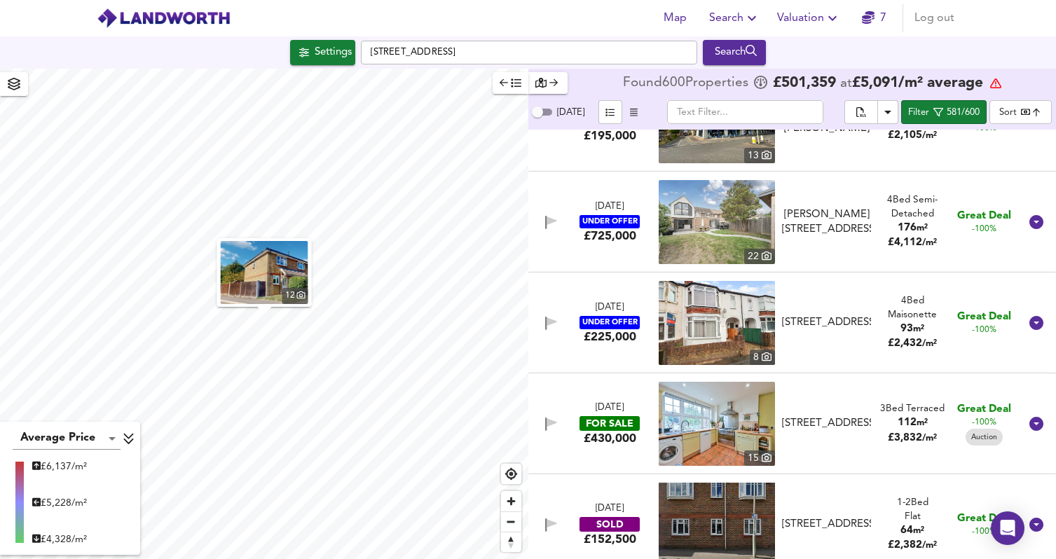
scroll to position [583, 0]
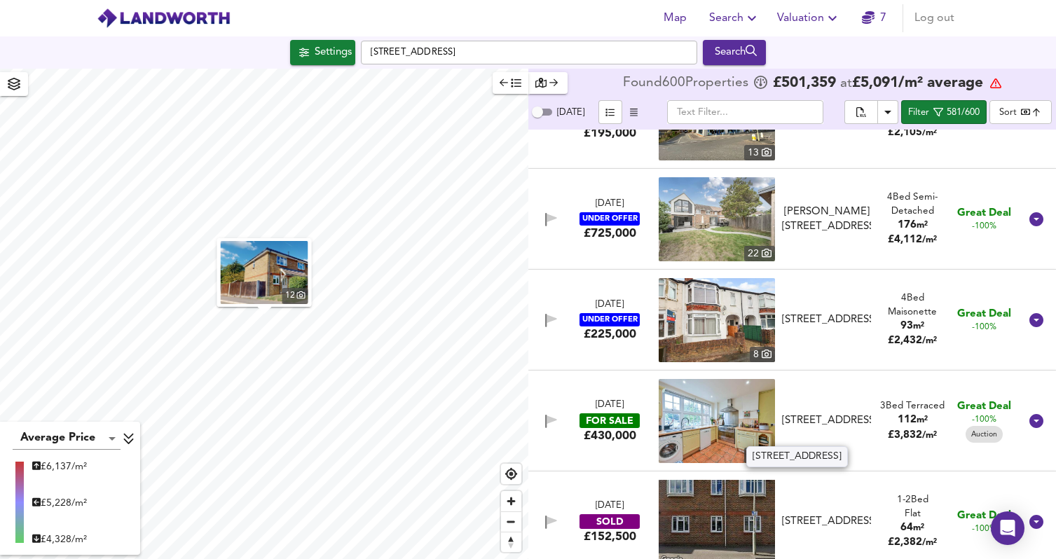
click at [843, 414] on div "[STREET_ADDRESS]" at bounding box center [826, 421] width 89 height 15
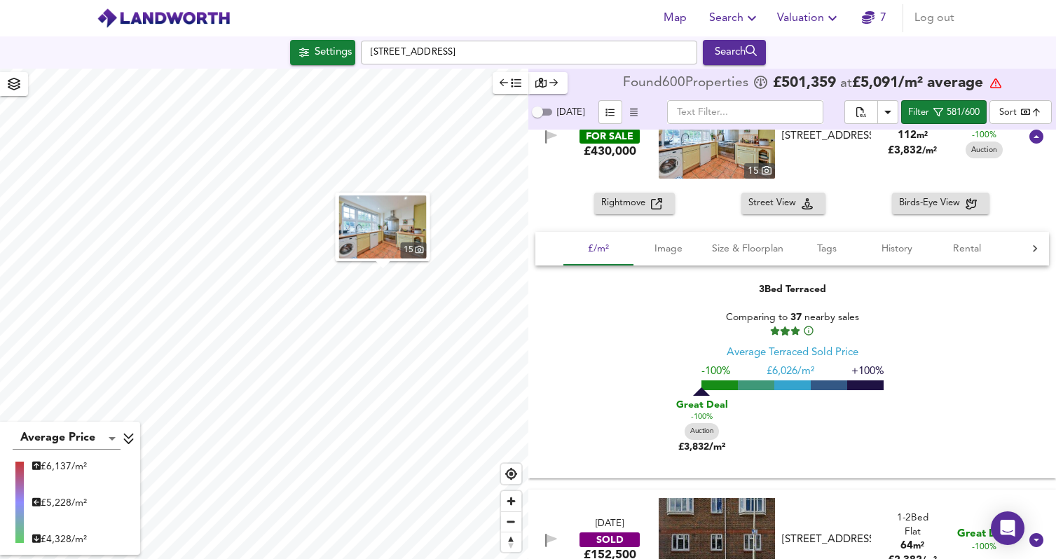
scroll to position [869, 0]
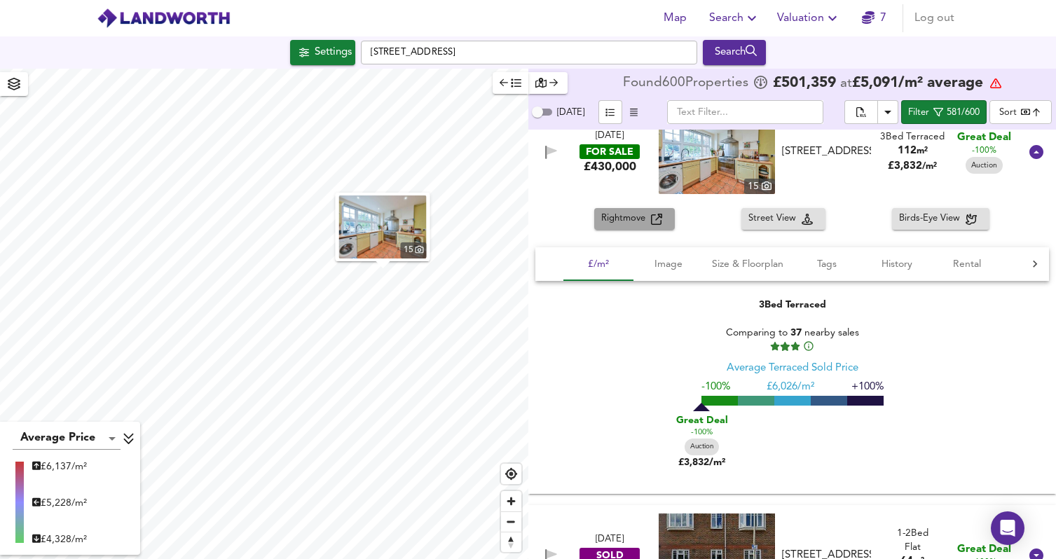
click at [647, 224] on span "Rightmove" at bounding box center [626, 219] width 50 height 16
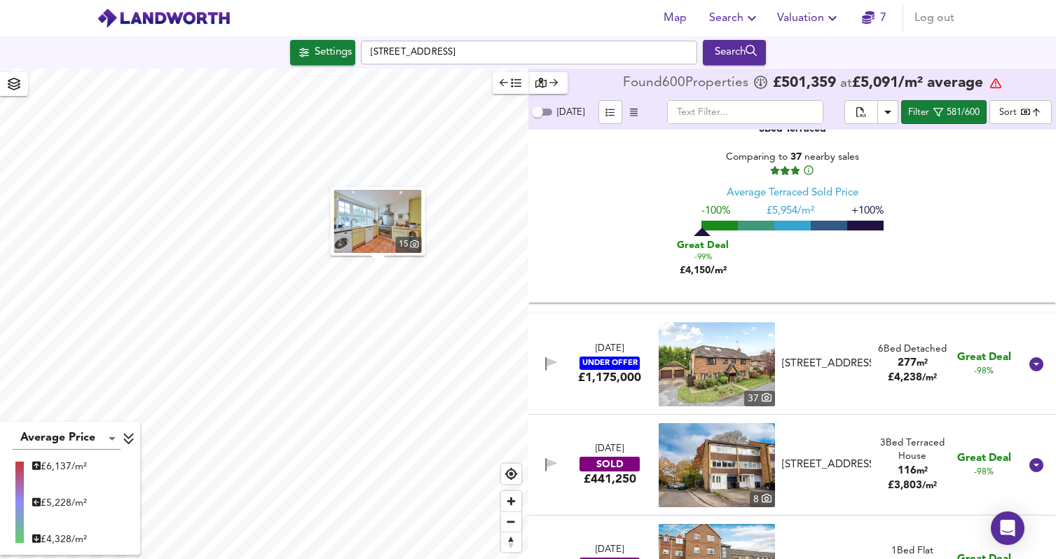
scroll to position [2027, 0]
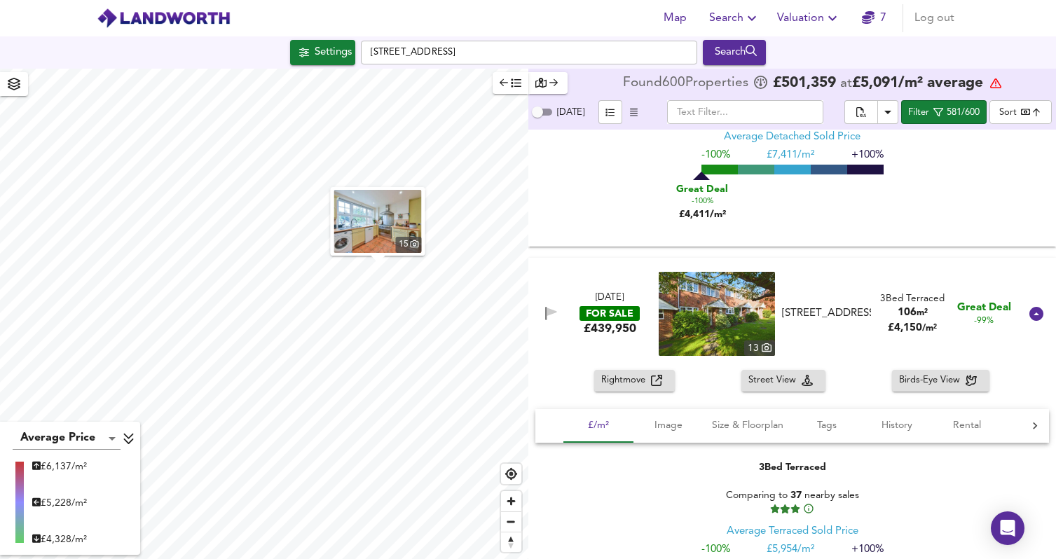
click at [618, 341] on div "[DATE] FOR SALE £439,950 [STREET_ADDRESS][GEOGRAPHIC_DATA][STREET_ADDRESS] 3 Be…" at bounding box center [775, 314] width 489 height 84
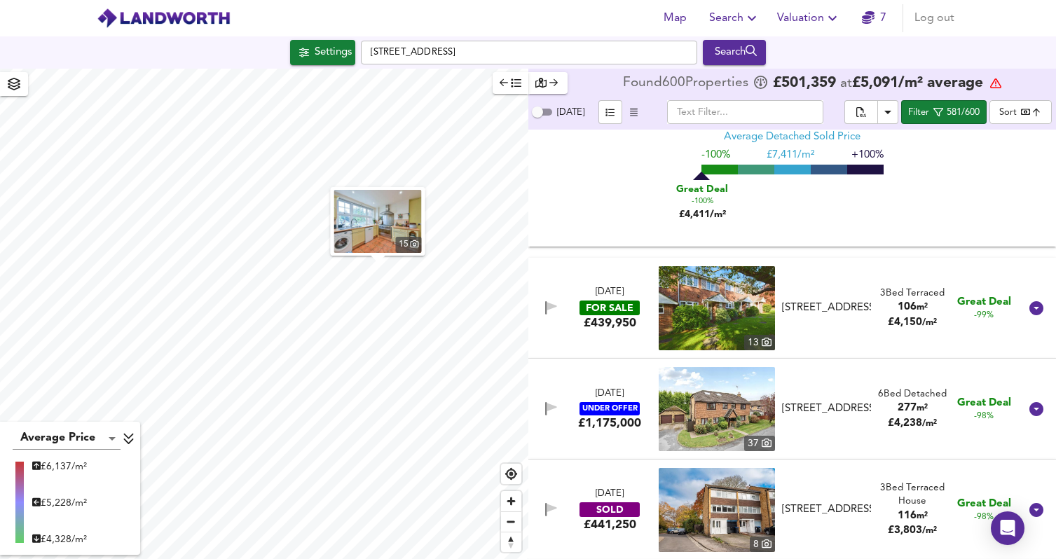
click at [620, 346] on div "[DATE] FOR SALE £439,950 [STREET_ADDRESS][GEOGRAPHIC_DATA][STREET_ADDRESS] 3 Be…" at bounding box center [775, 308] width 489 height 84
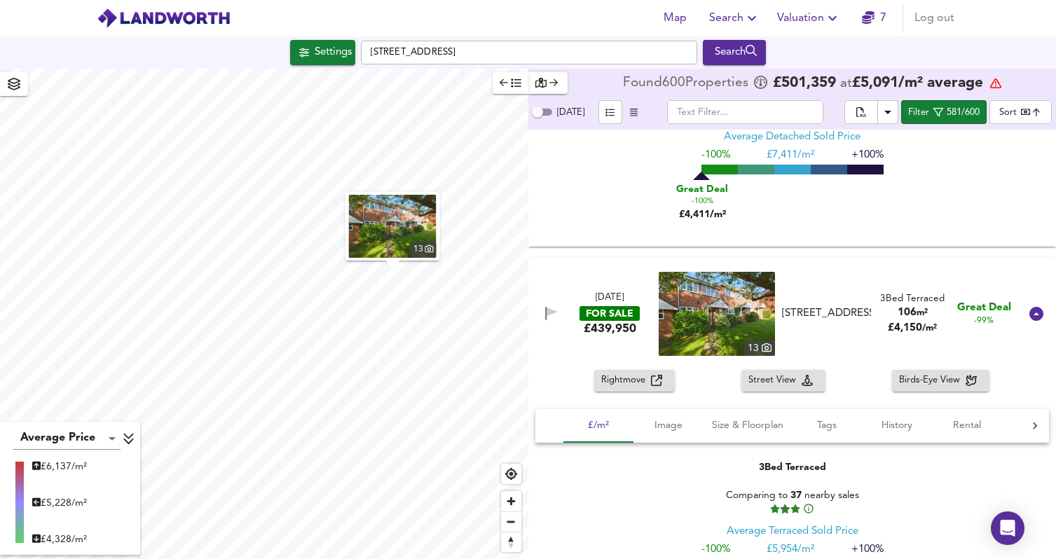
click at [634, 384] on span "Rightmove" at bounding box center [626, 381] width 50 height 16
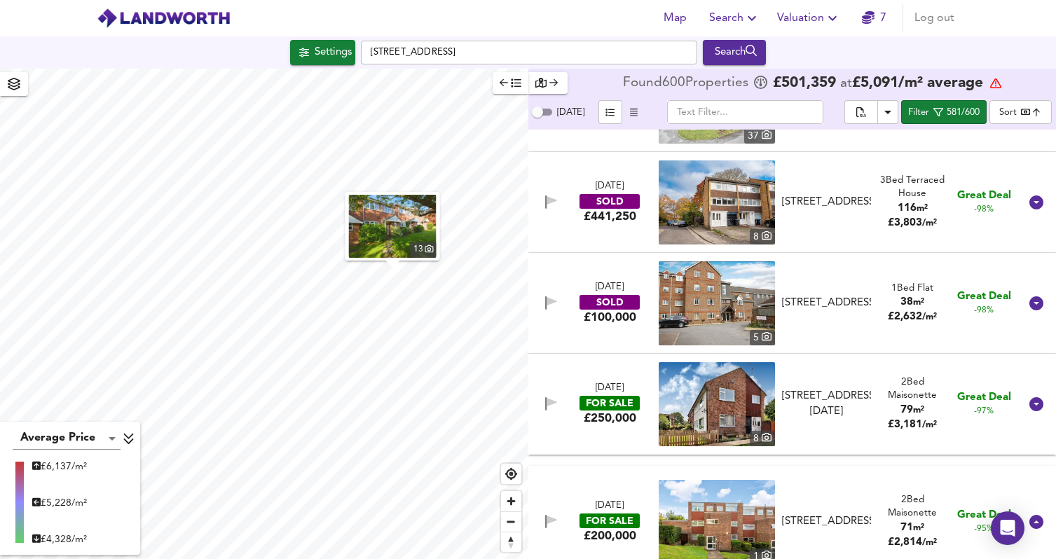
scroll to position [2634, 0]
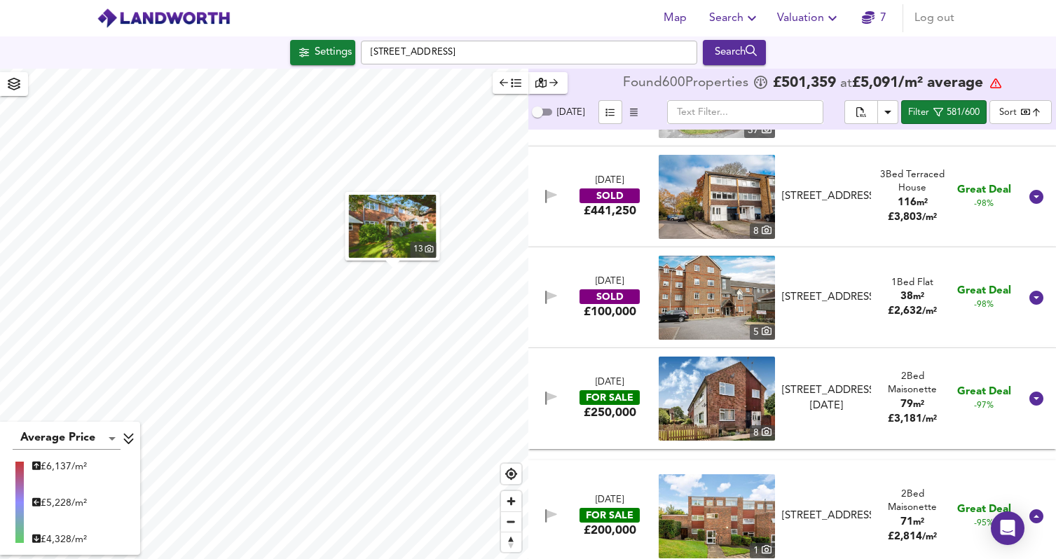
click at [606, 437] on div "[DATE] FOR SALE £250,000 [STREET_ADDRESS][GEOGRAPHIC_DATA][DATE][STREET_ADDRESS…" at bounding box center [775, 399] width 489 height 84
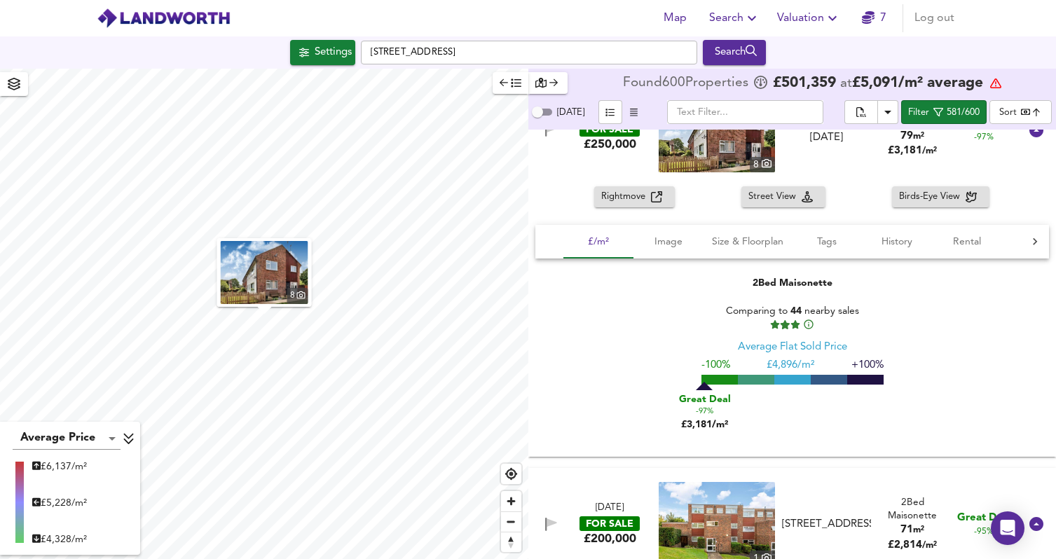
scroll to position [2988, 0]
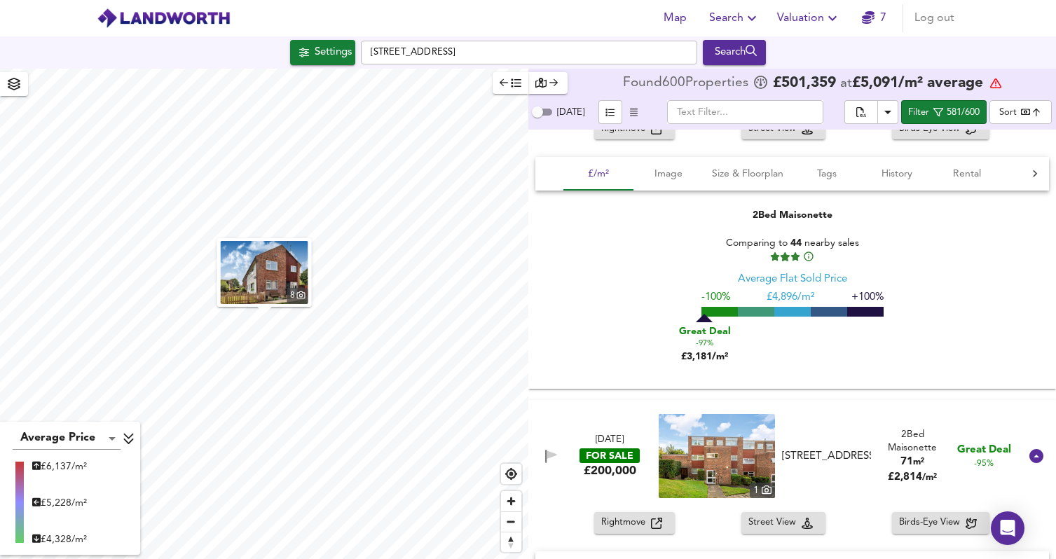
click at [615, 468] on div "£200,000" at bounding box center [610, 470] width 53 height 15
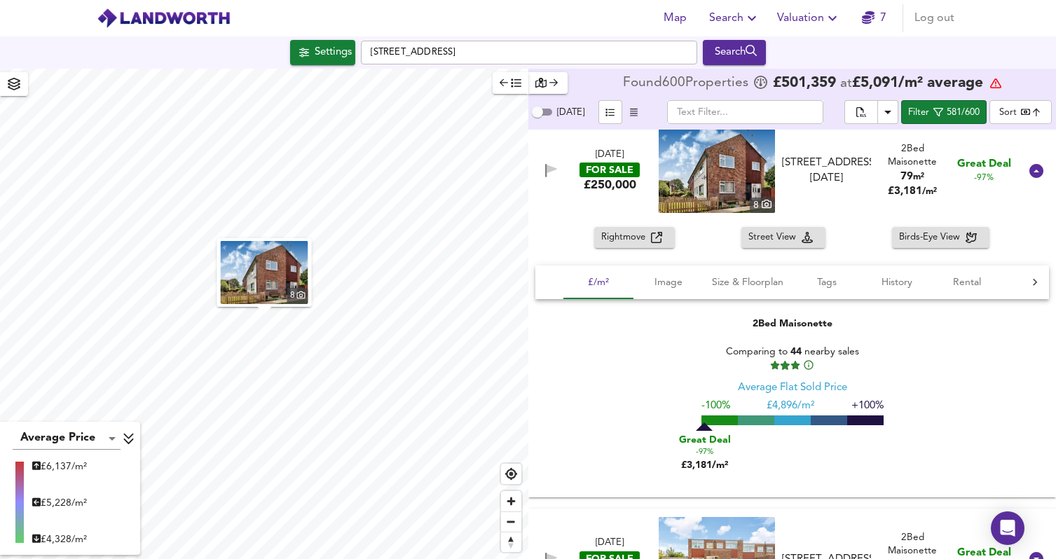
scroll to position [2721, 0]
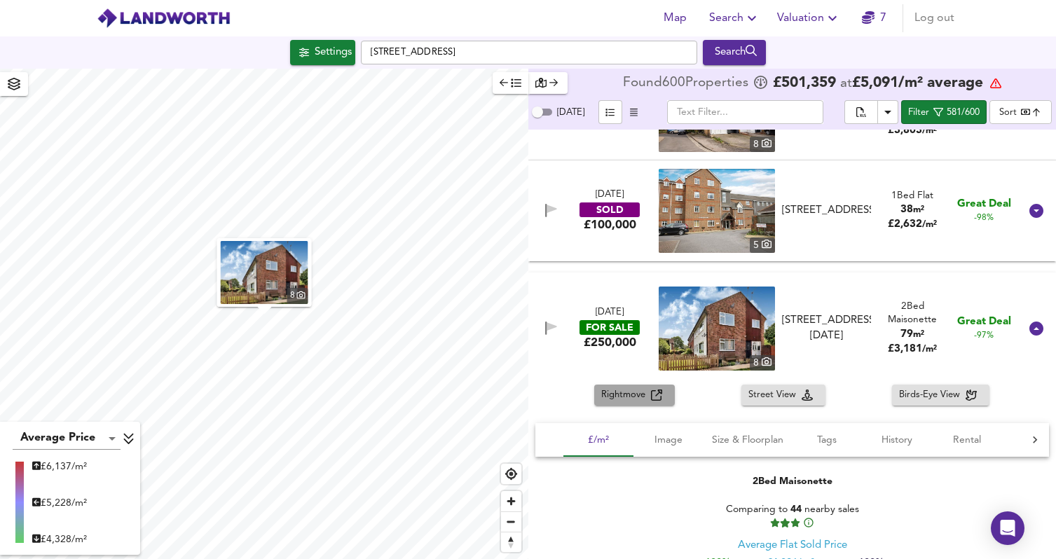
click at [620, 399] on span "Rightmove" at bounding box center [626, 396] width 50 height 16
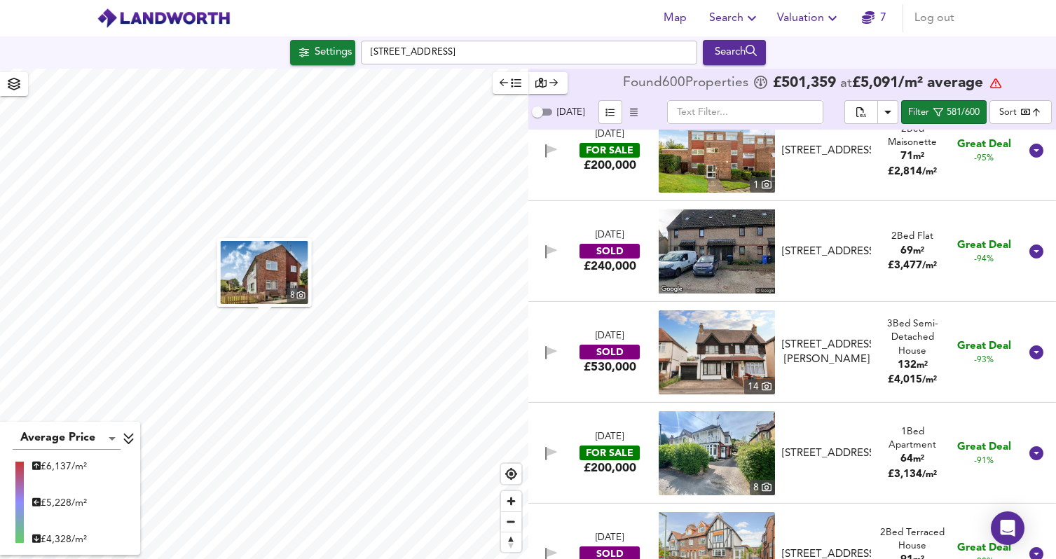
scroll to position [3265, 0]
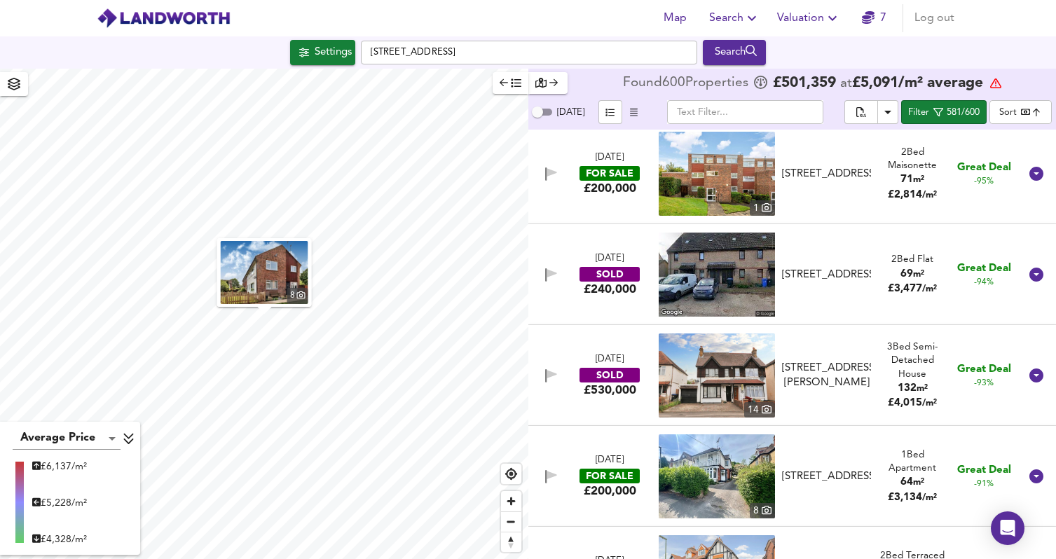
click at [835, 180] on div "[STREET_ADDRESS]" at bounding box center [826, 174] width 89 height 15
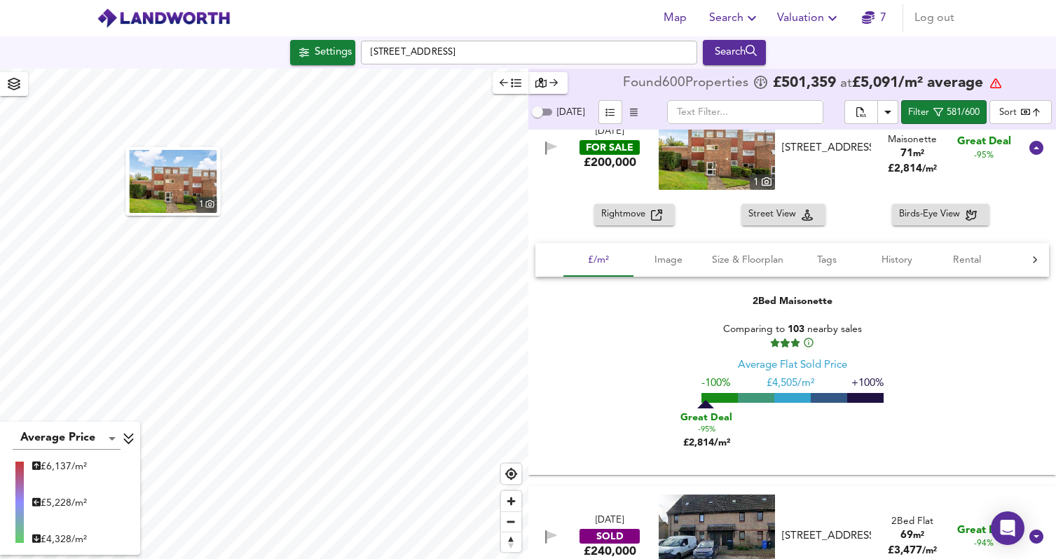
scroll to position [3301, 0]
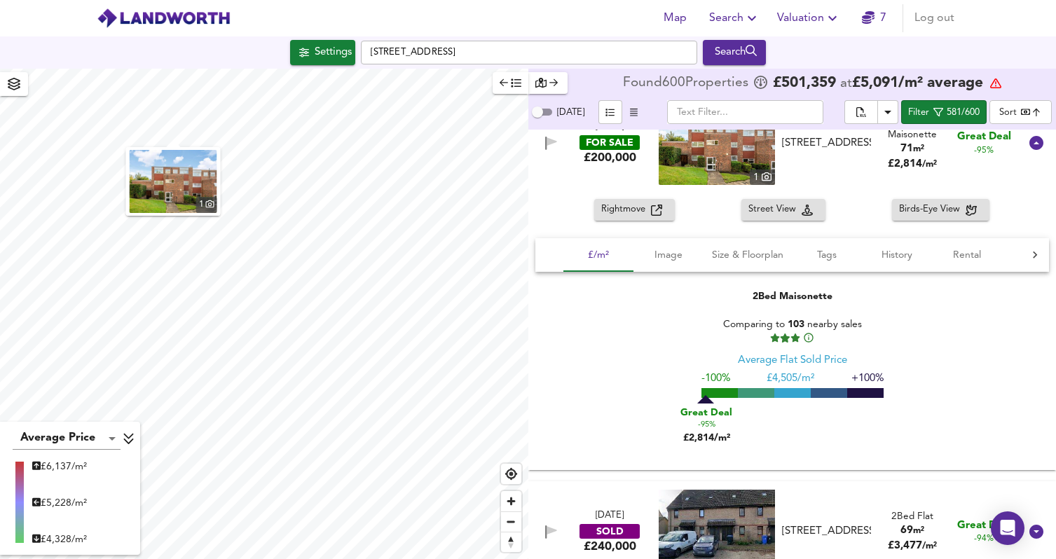
click at [655, 210] on icon "button" at bounding box center [656, 210] width 11 height 11
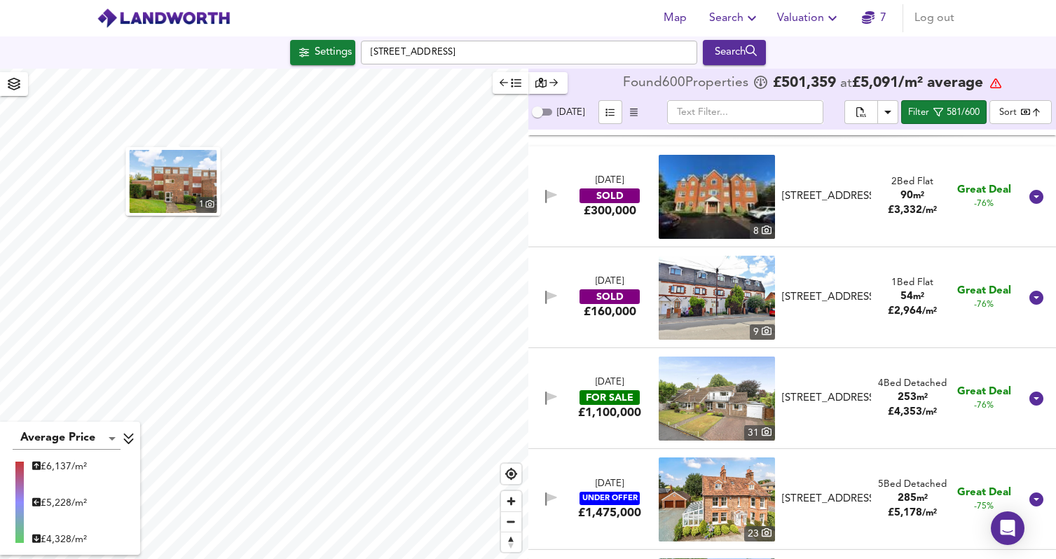
scroll to position [5968, 0]
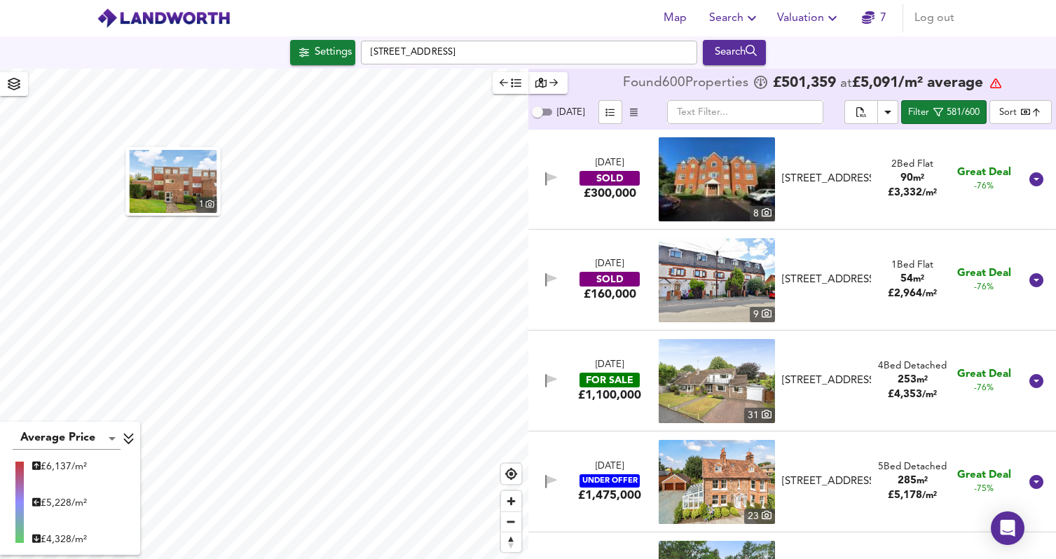
click at [611, 380] on div "FOR SALE" at bounding box center [610, 380] width 60 height 15
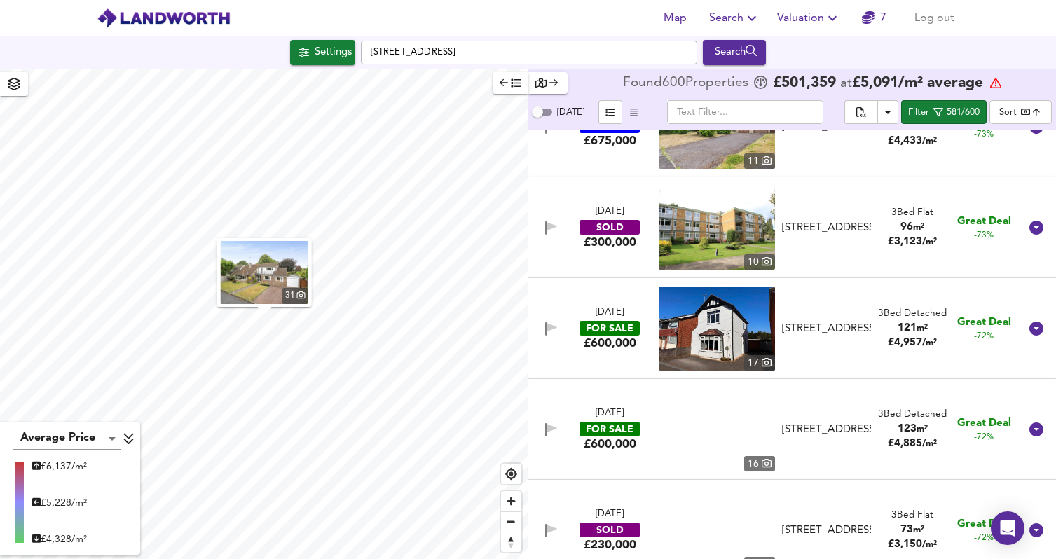
scroll to position [6849, 0]
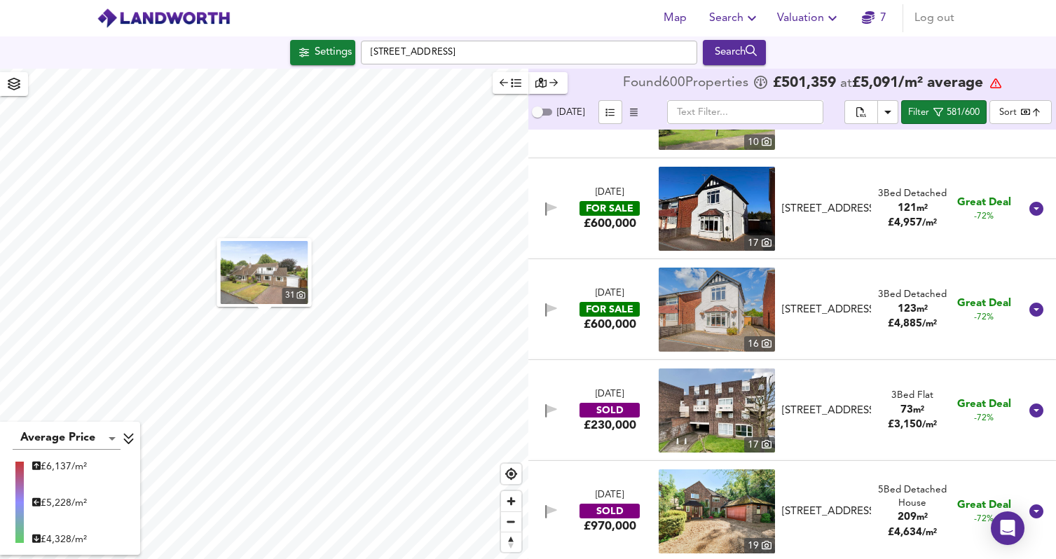
click at [591, 224] on div "£600,000" at bounding box center [610, 223] width 53 height 15
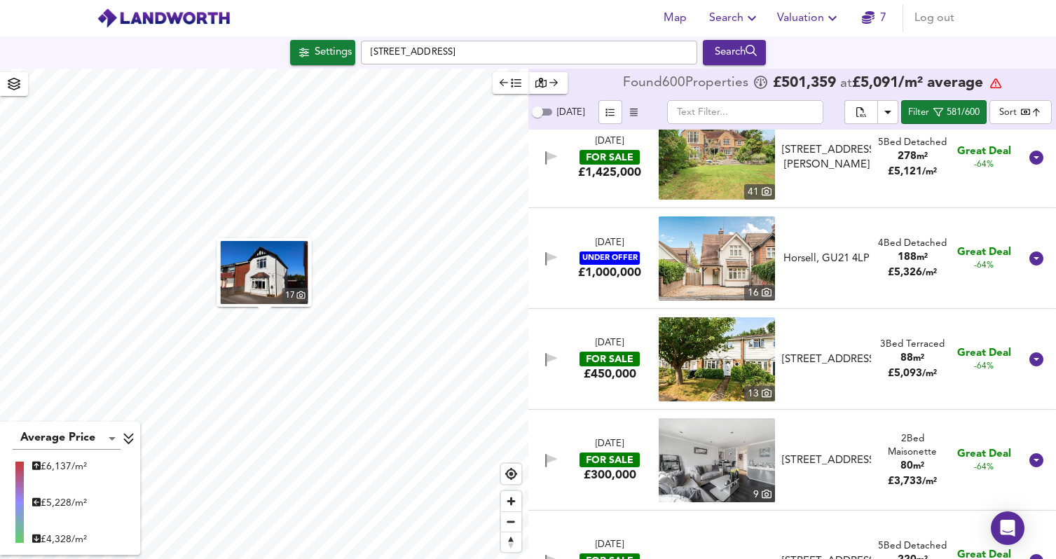
scroll to position [9250, 0]
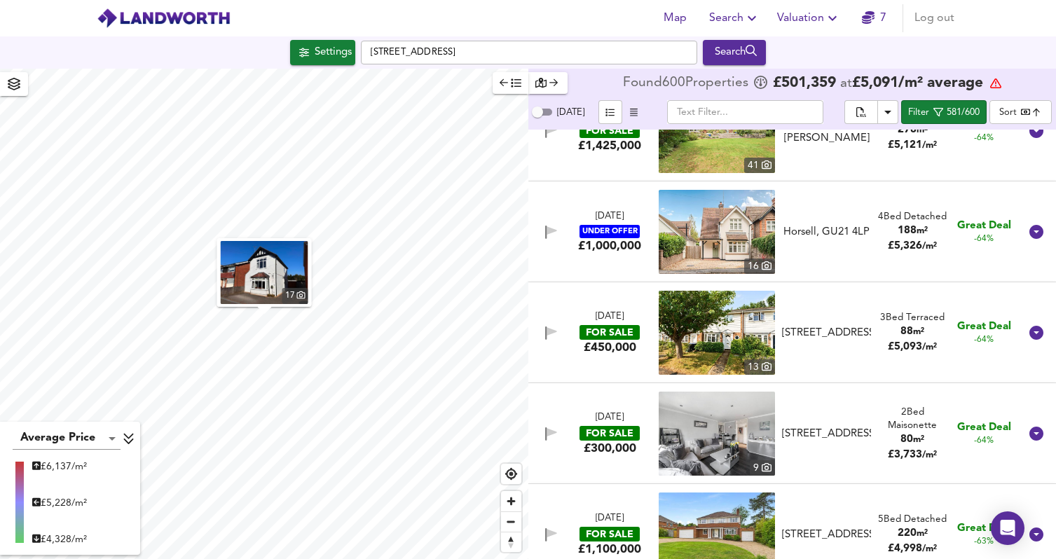
click at [610, 351] on div "£450,000" at bounding box center [610, 347] width 53 height 15
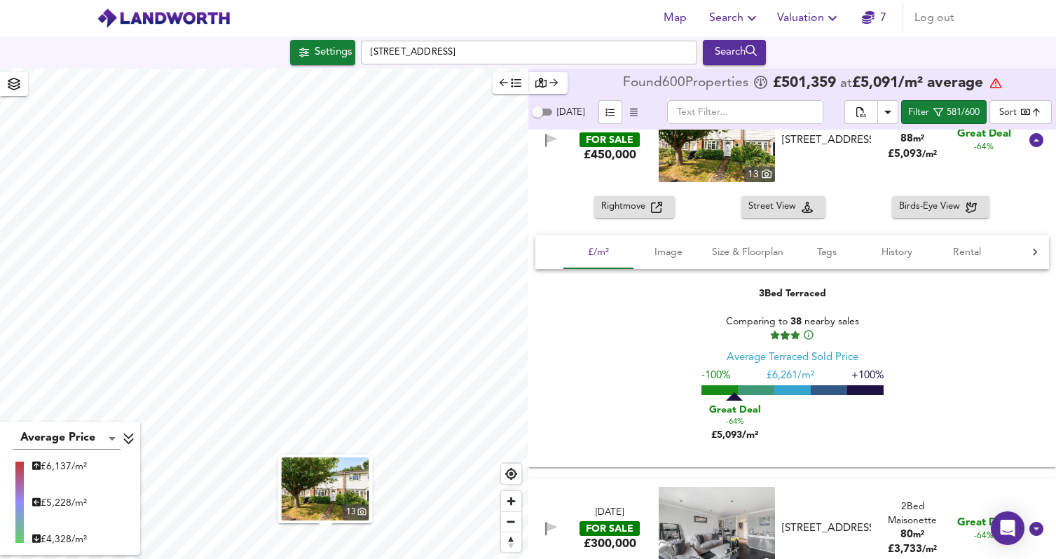
scroll to position [9453, 0]
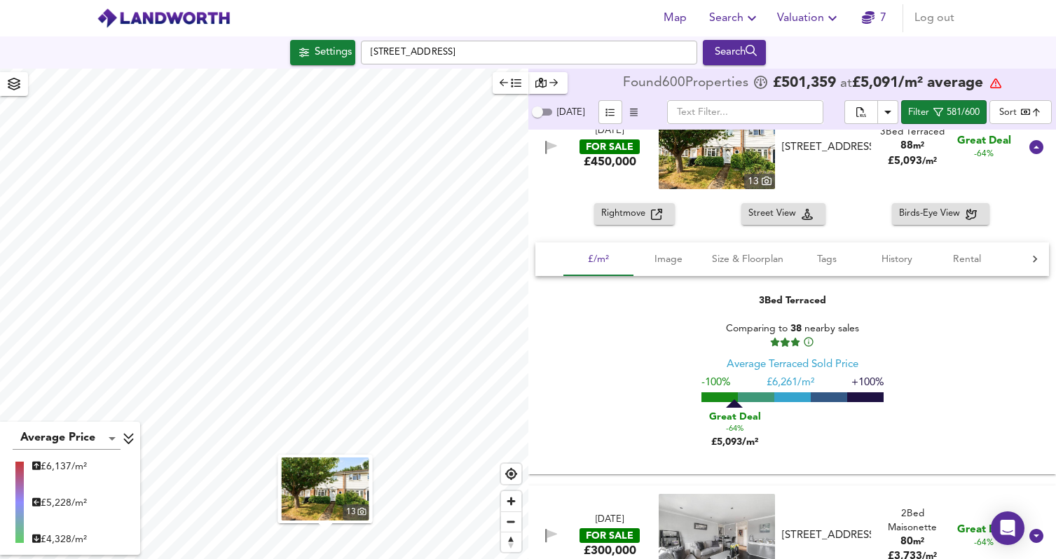
click at [637, 219] on span "Rightmove" at bounding box center [626, 214] width 50 height 16
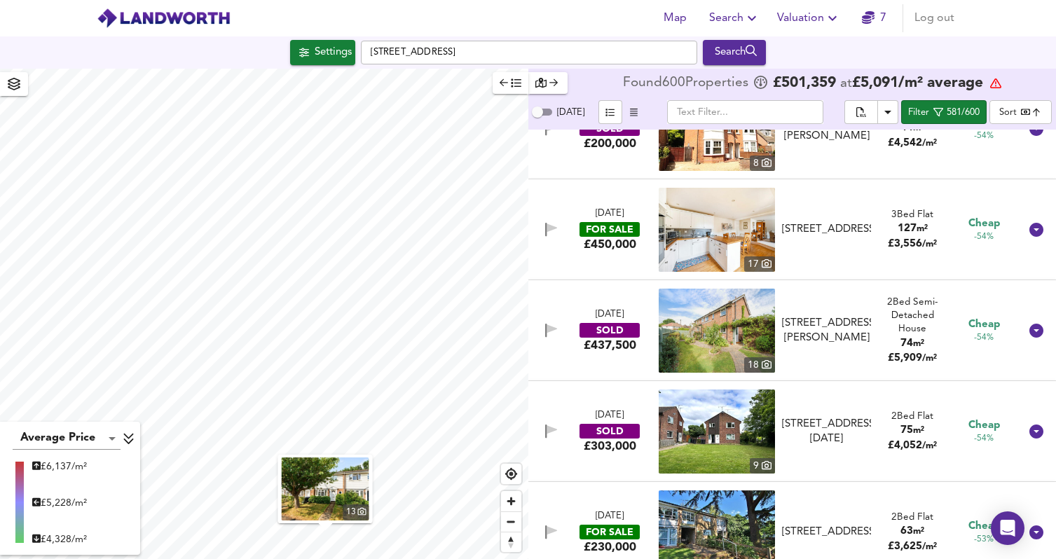
scroll to position [12701, 0]
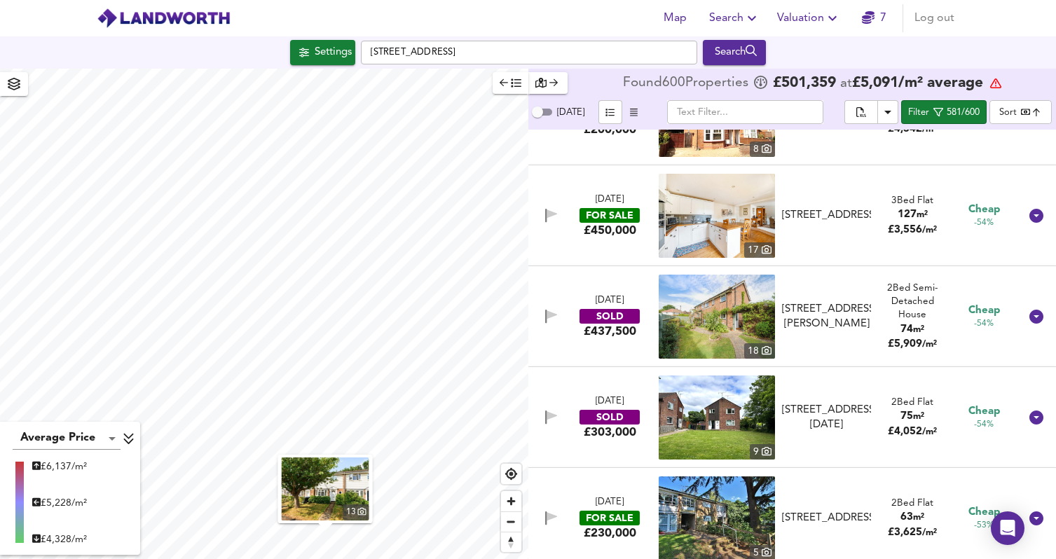
click at [603, 242] on div "[DATE] FOR SALE £450,000 [STREET_ADDRESS] 3 Bed Flat 127 m² £ 3,556 / m² Cheap …" at bounding box center [775, 216] width 489 height 84
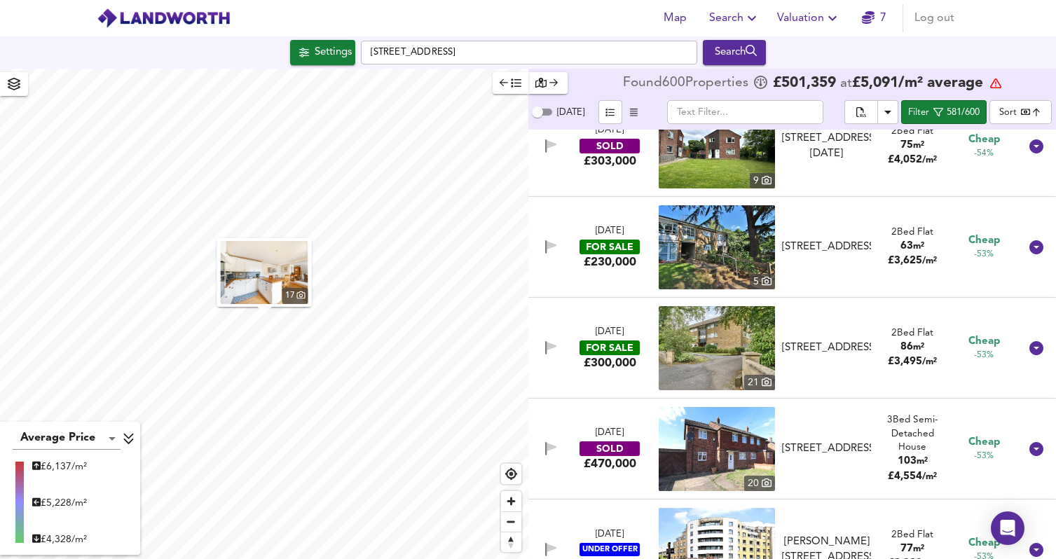
scroll to position [13274, 0]
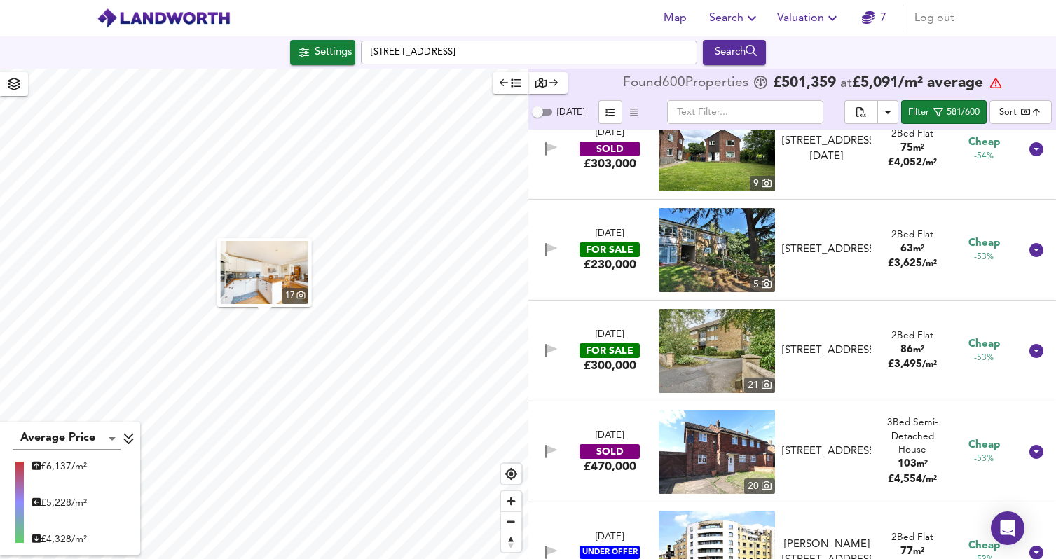
click at [609, 263] on div "£230,000" at bounding box center [610, 264] width 53 height 15
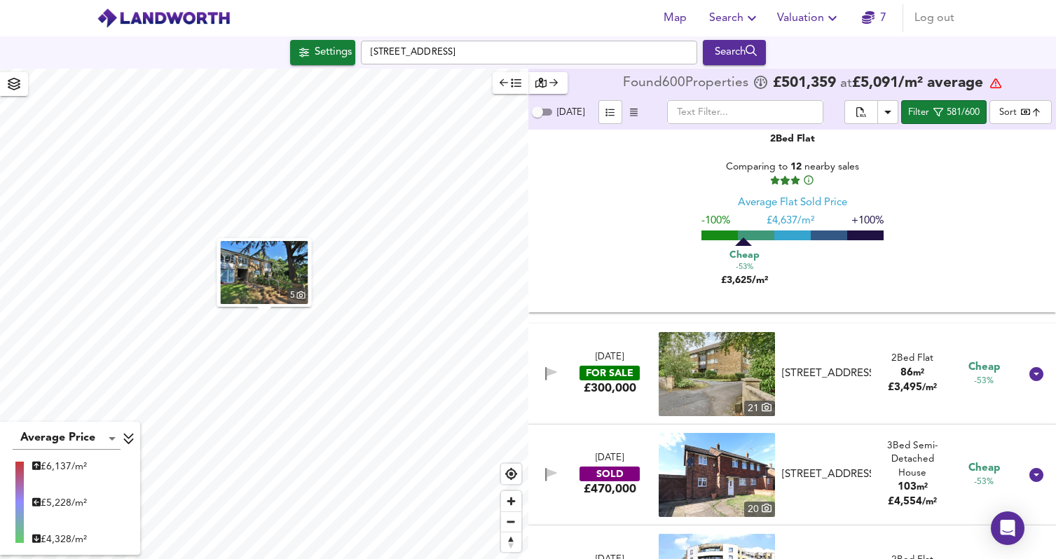
scroll to position [13561, 0]
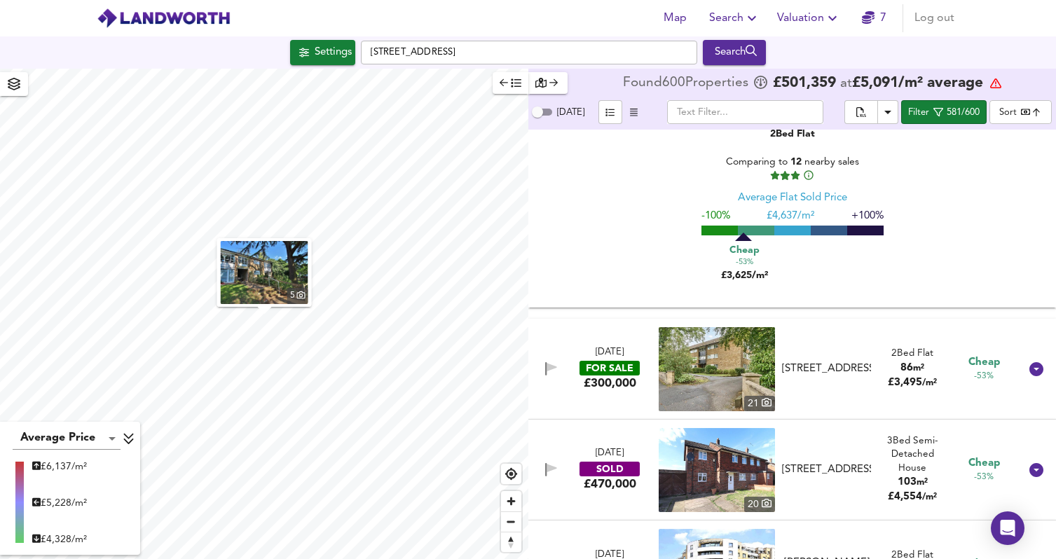
click at [620, 365] on div "FOR SALE" at bounding box center [610, 368] width 60 height 15
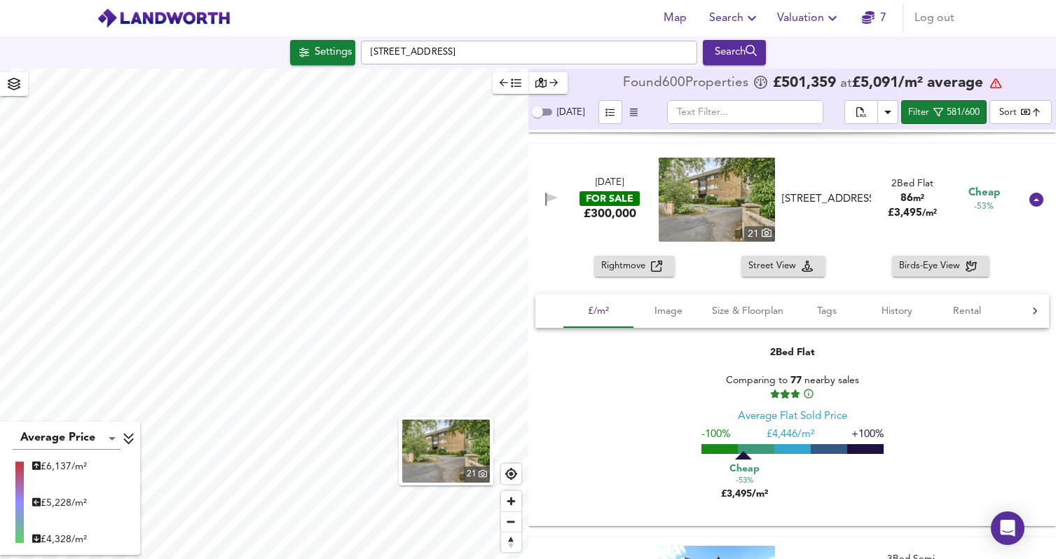
scroll to position [13730, 0]
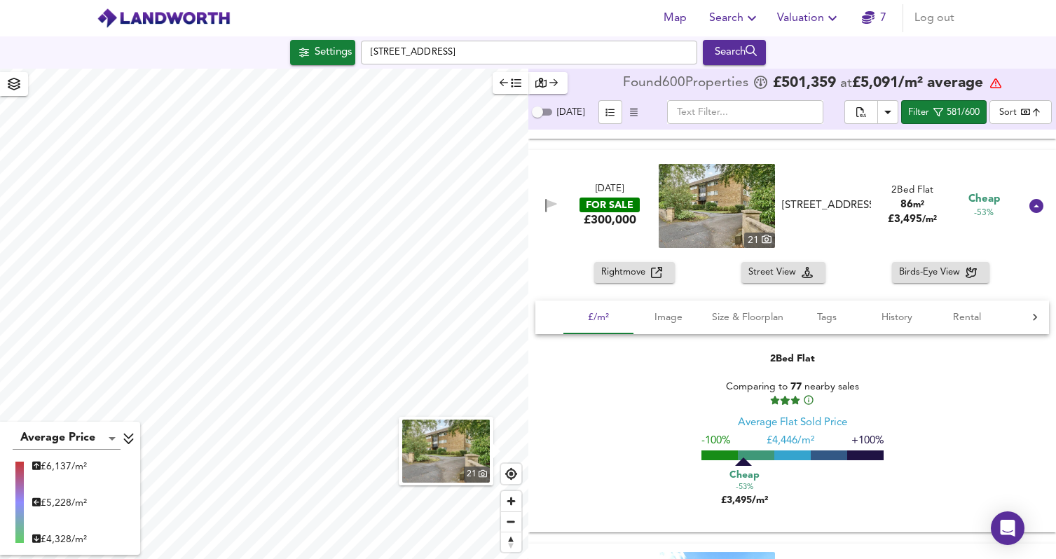
click at [618, 273] on span "Rightmove" at bounding box center [626, 273] width 50 height 16
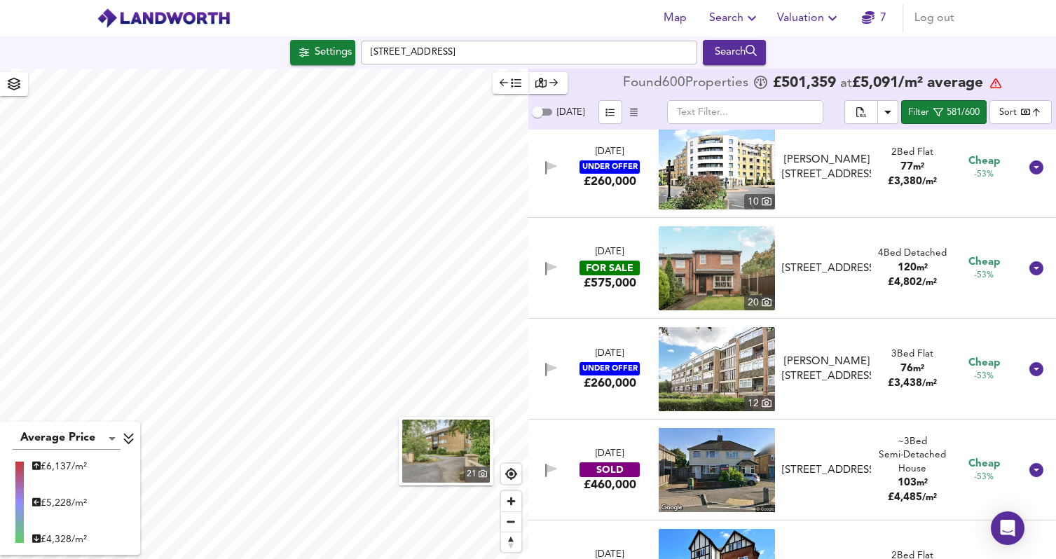
click at [622, 284] on div "£575,000" at bounding box center [610, 282] width 53 height 15
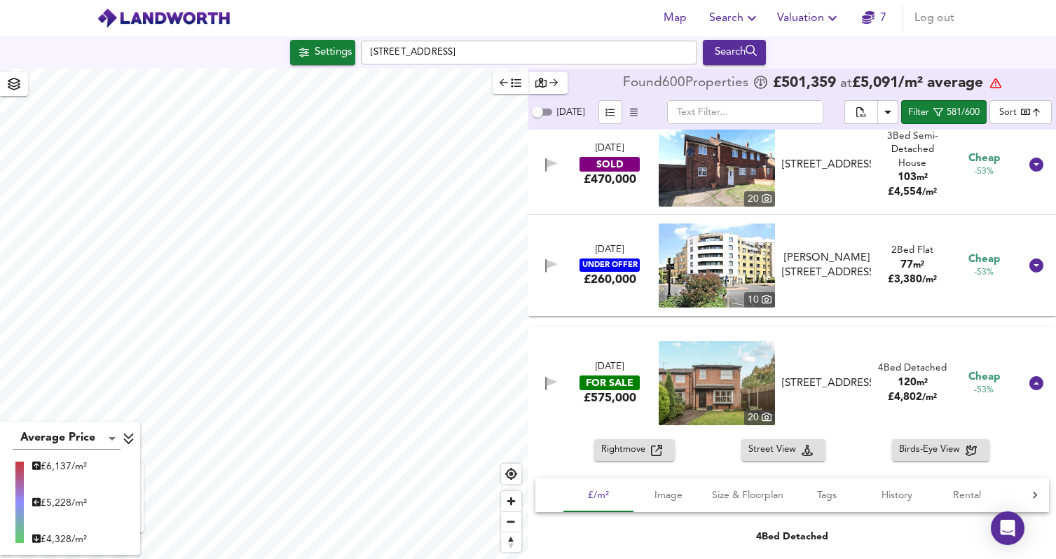
scroll to position [14145, 0]
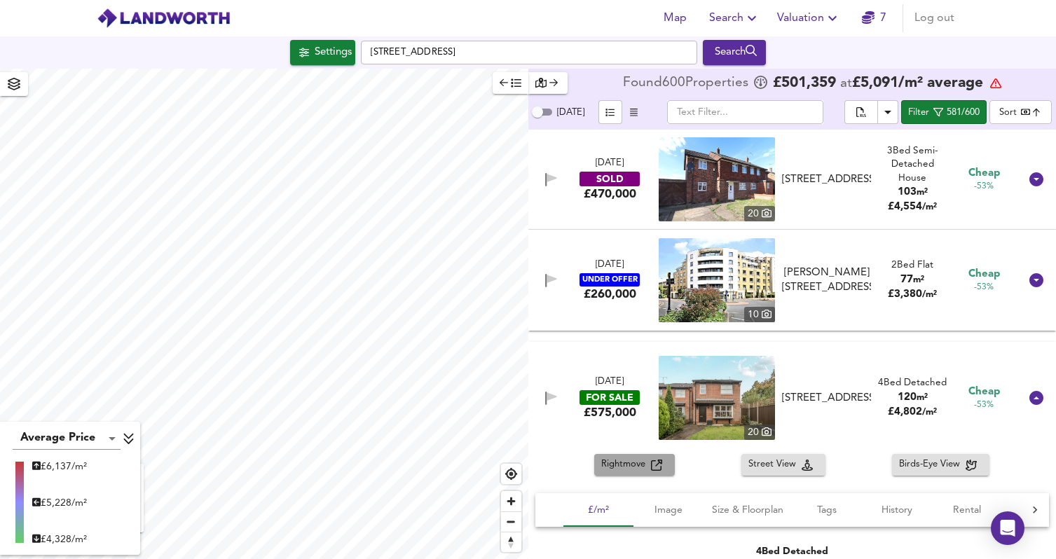
click at [637, 470] on span "Rightmove" at bounding box center [626, 465] width 50 height 16
